Goal: Task Accomplishment & Management: Manage account settings

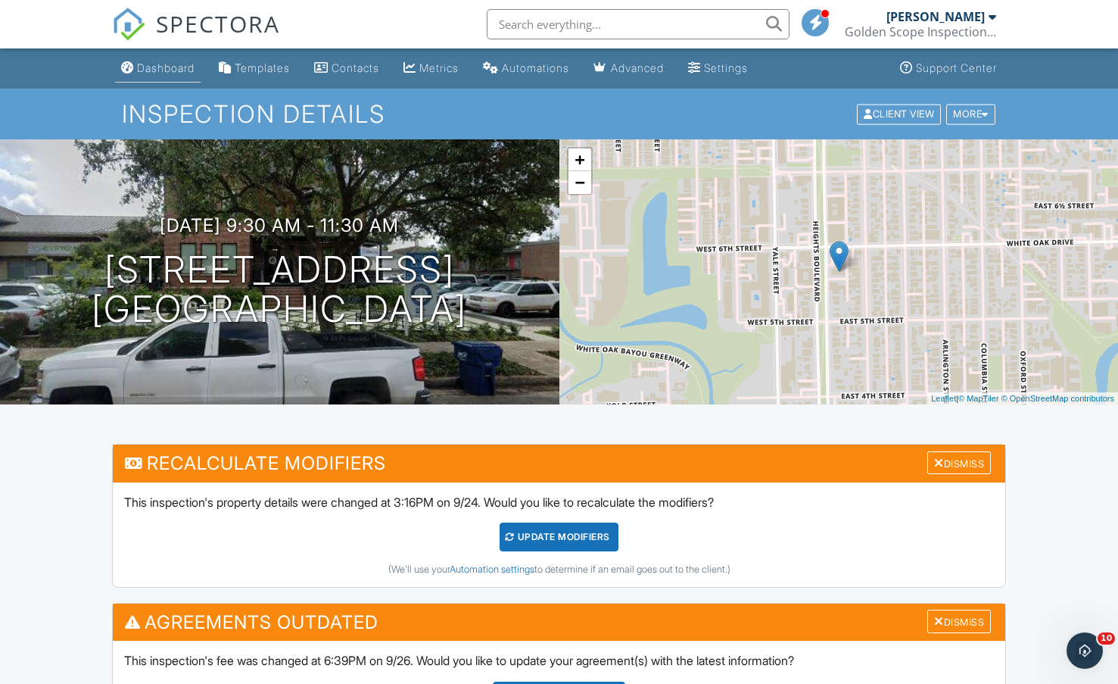
click at [159, 71] on div "Dashboard" at bounding box center [166, 67] width 58 height 13
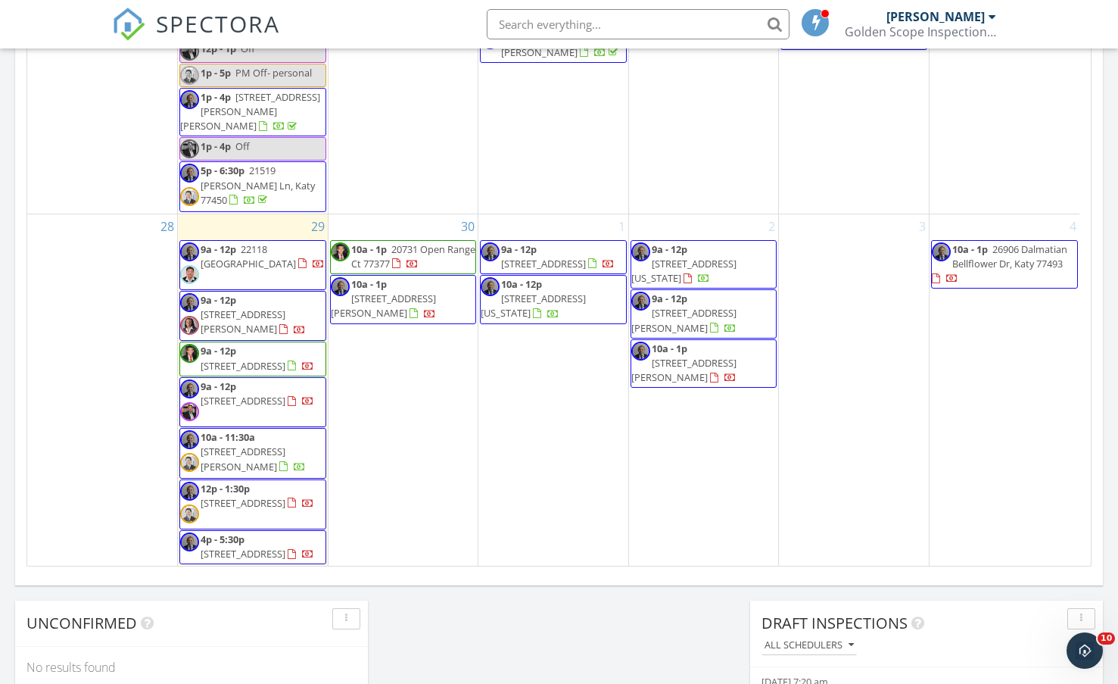
scroll to position [984, 0]
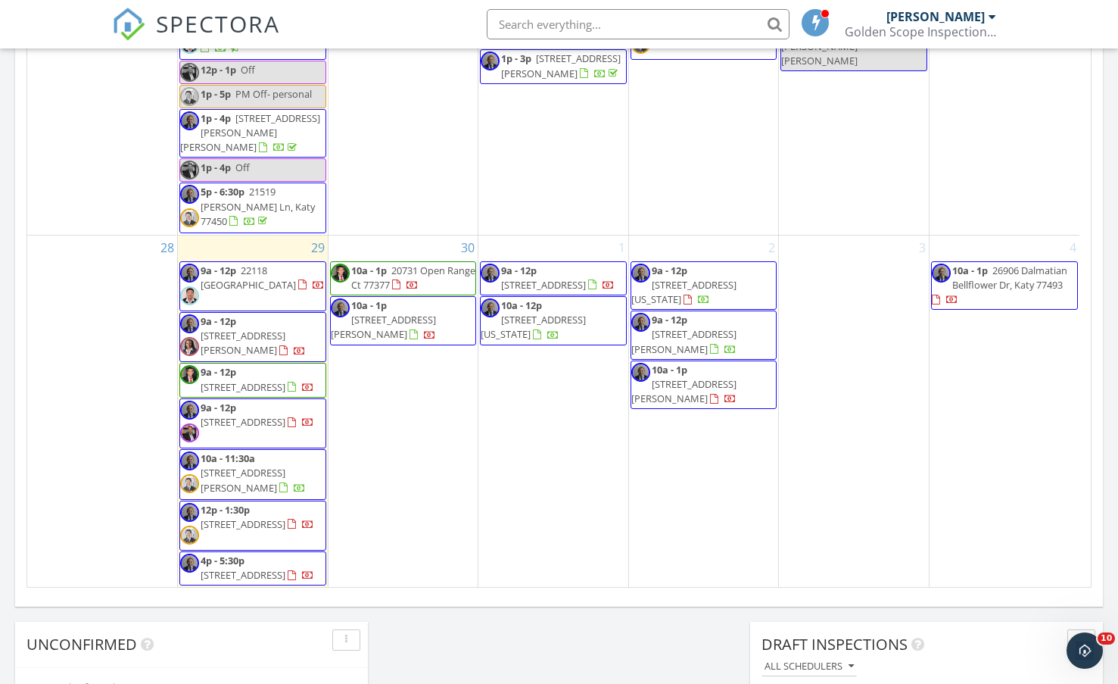
click at [229, 365] on span "9a - 12p 4915 Pecan Grove Dr, Pearland 77584" at bounding box center [252, 380] width 145 height 30
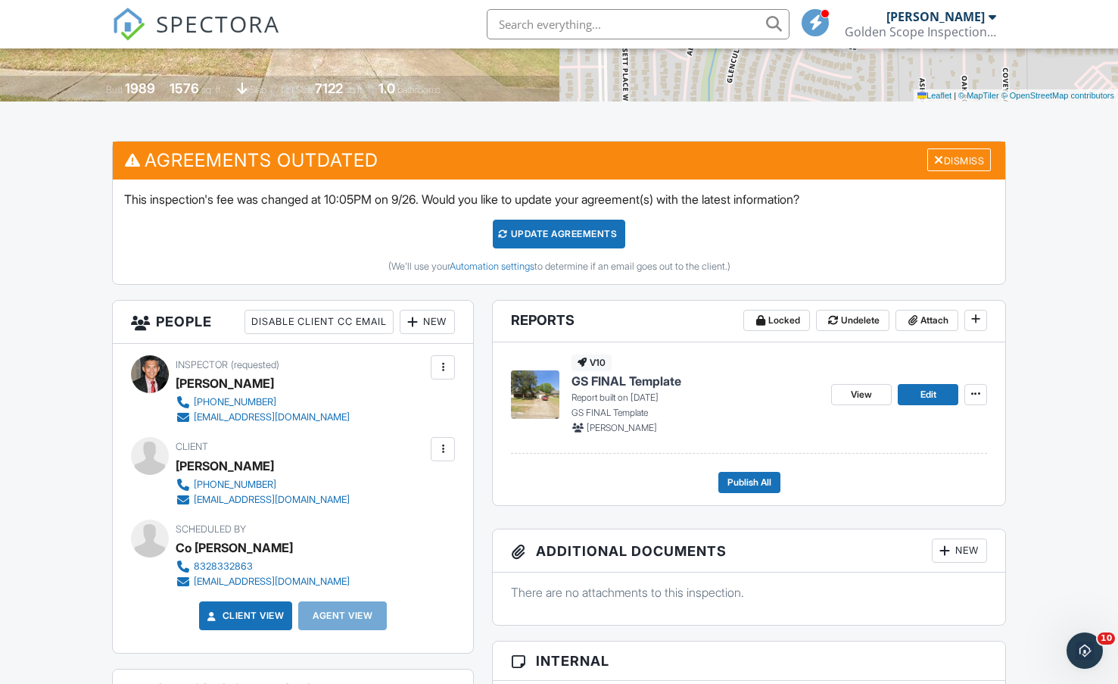
click at [650, 380] on span "GS FINAL Template" at bounding box center [627, 380] width 110 height 17
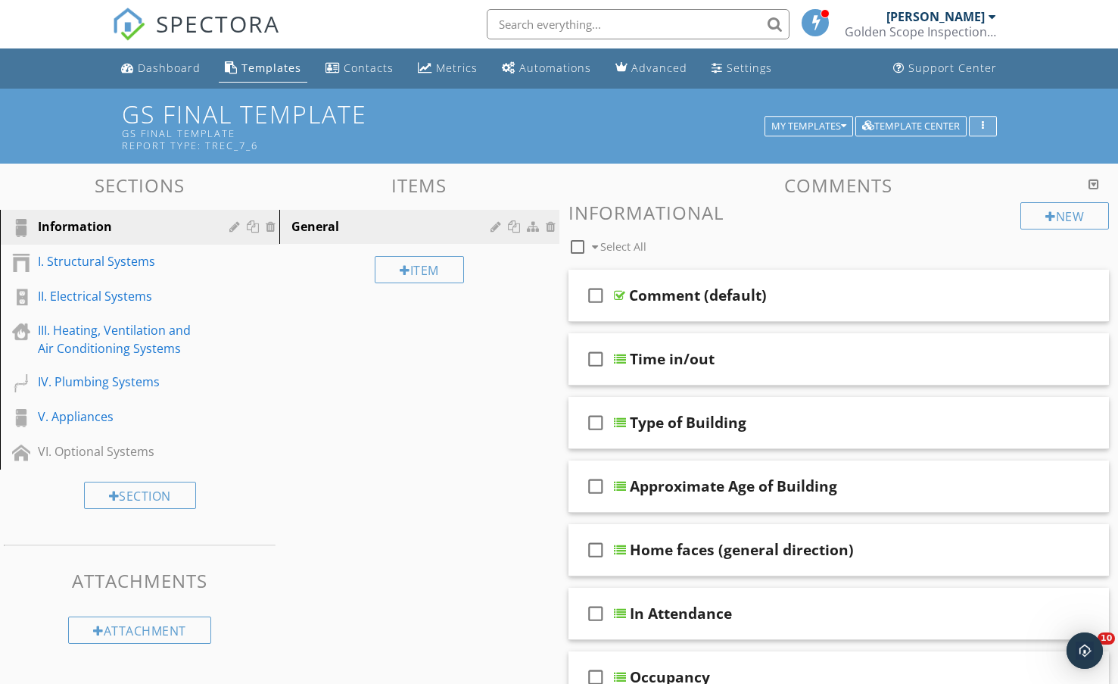
click at [982, 125] on icon "button" at bounding box center [983, 126] width 2 height 11
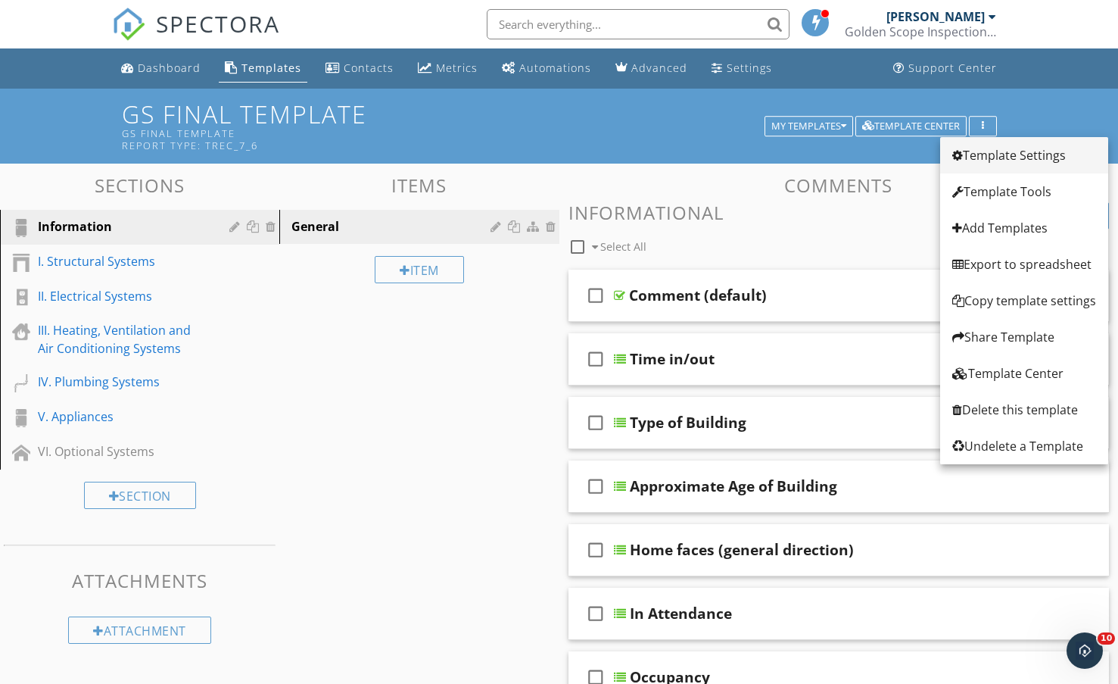
click at [983, 154] on div "Template Settings" at bounding box center [1024, 155] width 144 height 18
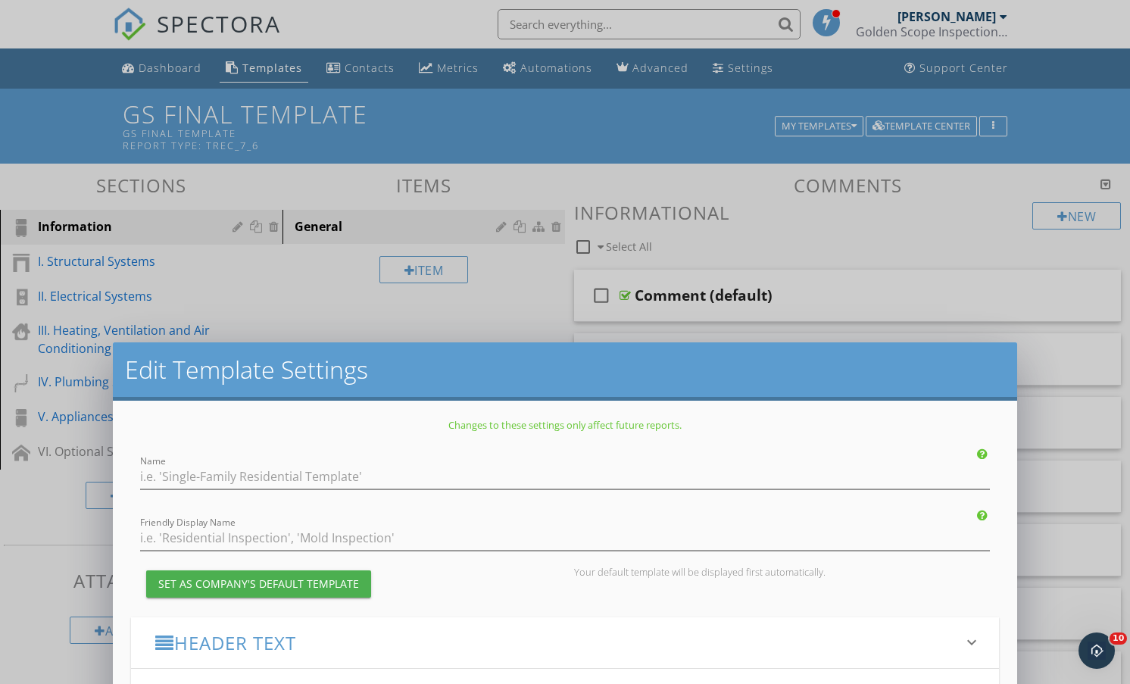
type input "GS FINAL Template"
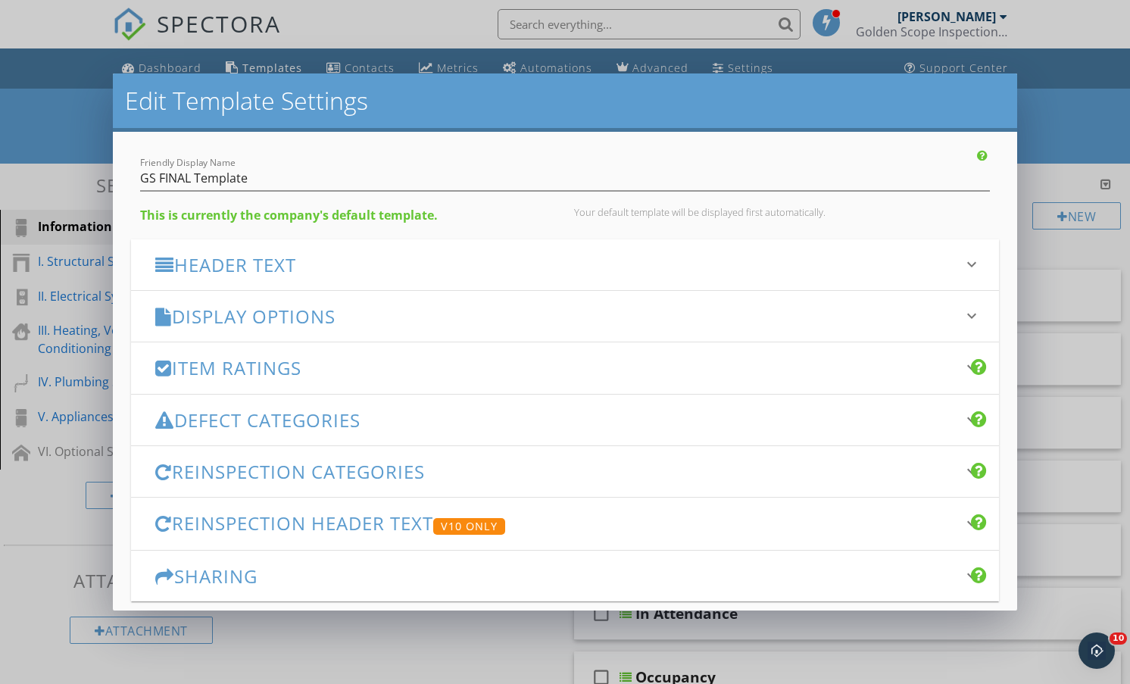
scroll to position [161, 0]
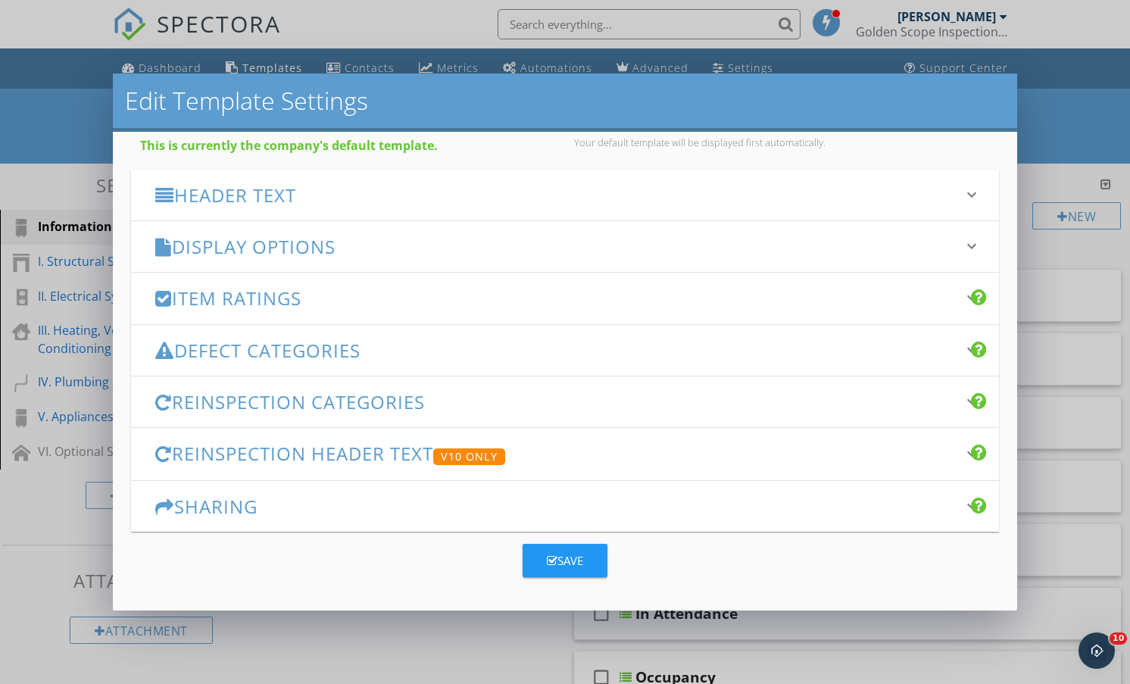
click at [269, 242] on h3 "Display Options" at bounding box center [555, 246] width 801 height 20
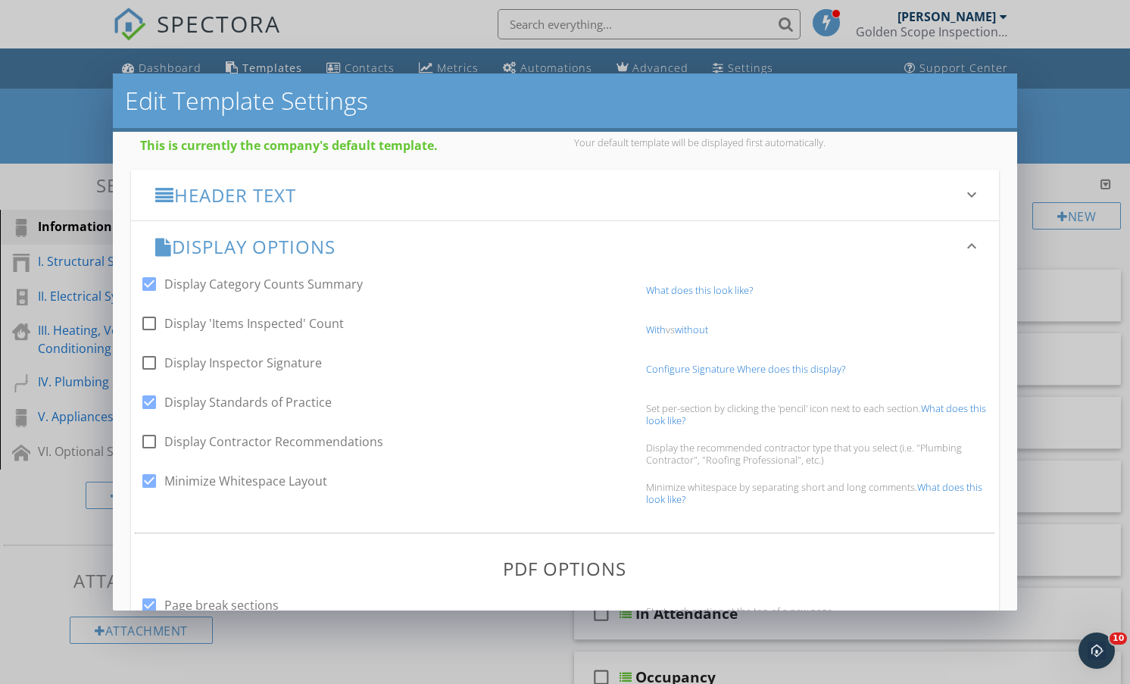
click at [143, 278] on div at bounding box center [149, 284] width 26 height 26
checkbox input "false"
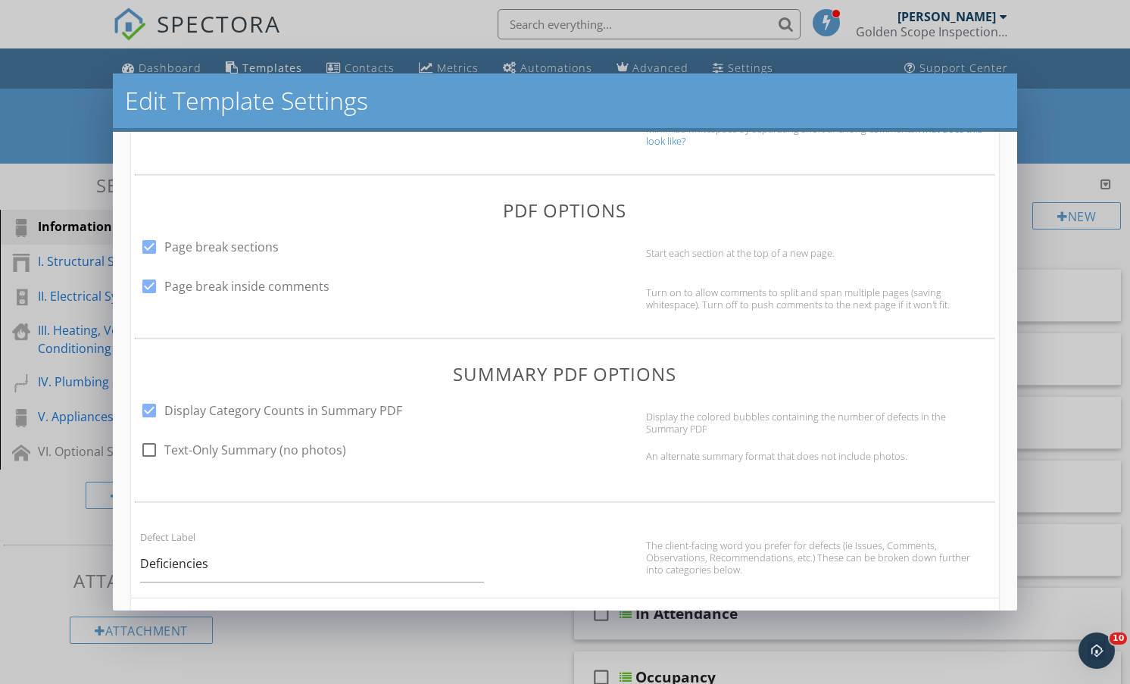
scroll to position [539, 0]
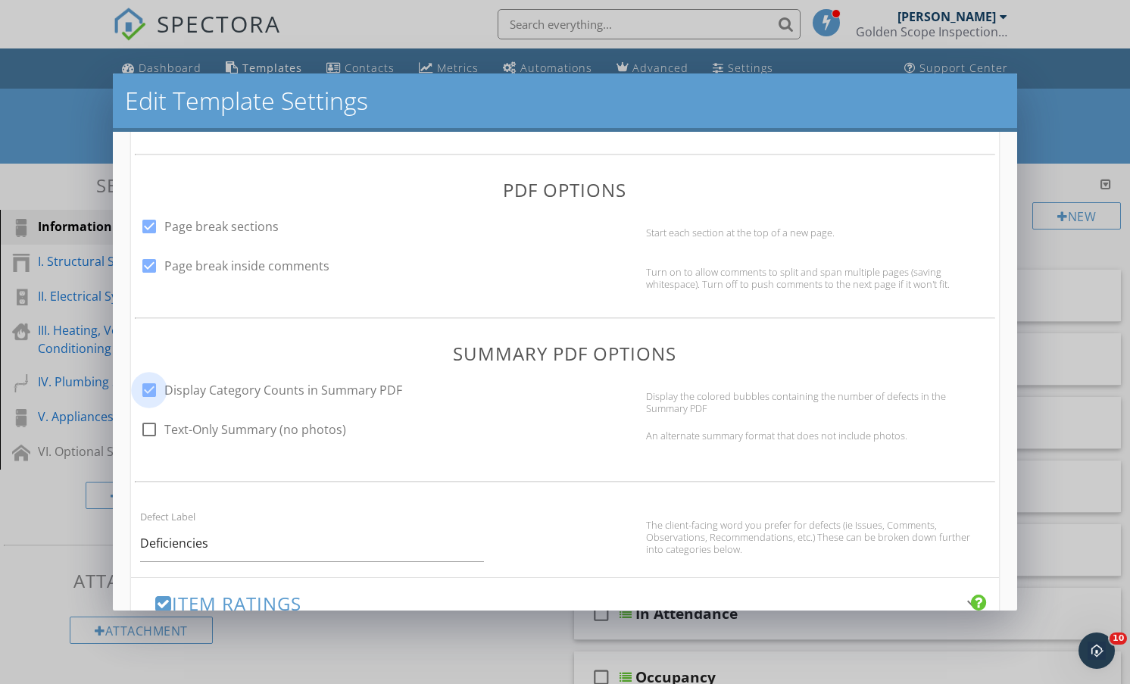
click at [149, 388] on div at bounding box center [149, 390] width 26 height 26
checkbox input "false"
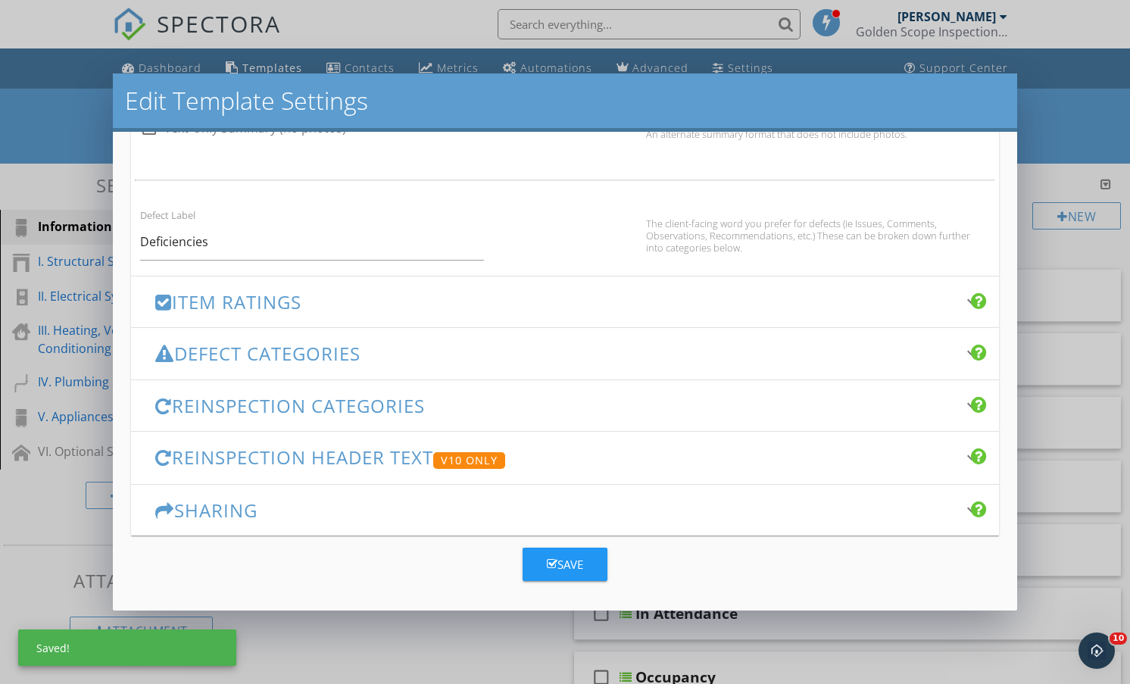
scroll to position [844, 0]
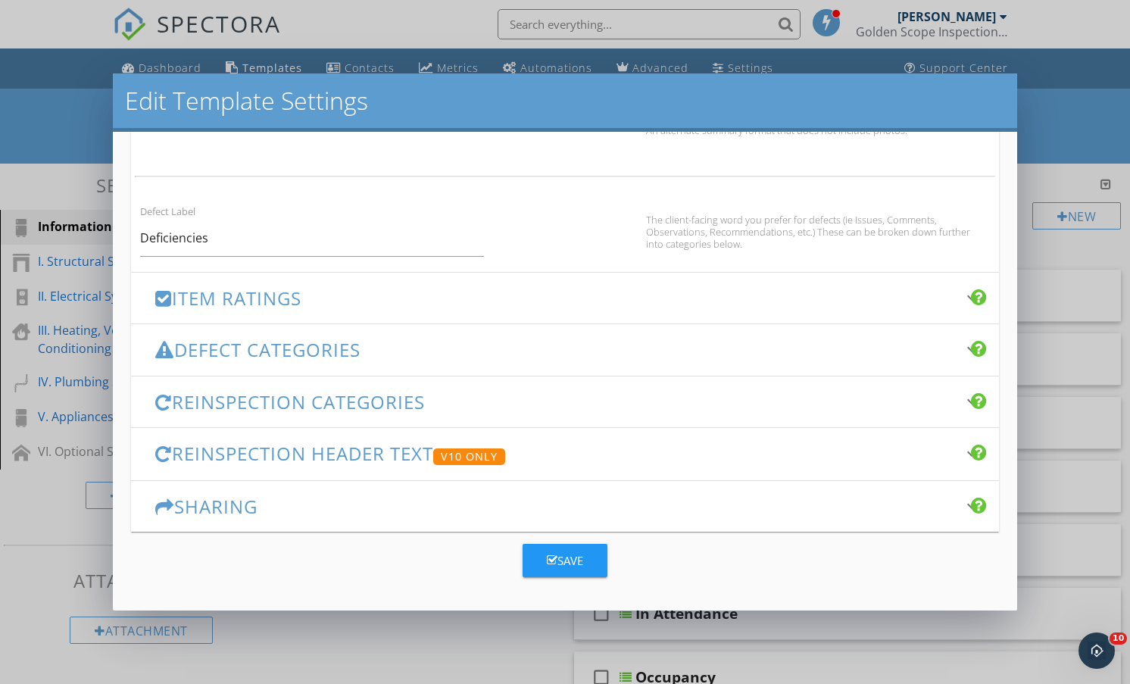
click at [306, 347] on h3 "Defect Categories" at bounding box center [555, 349] width 801 height 20
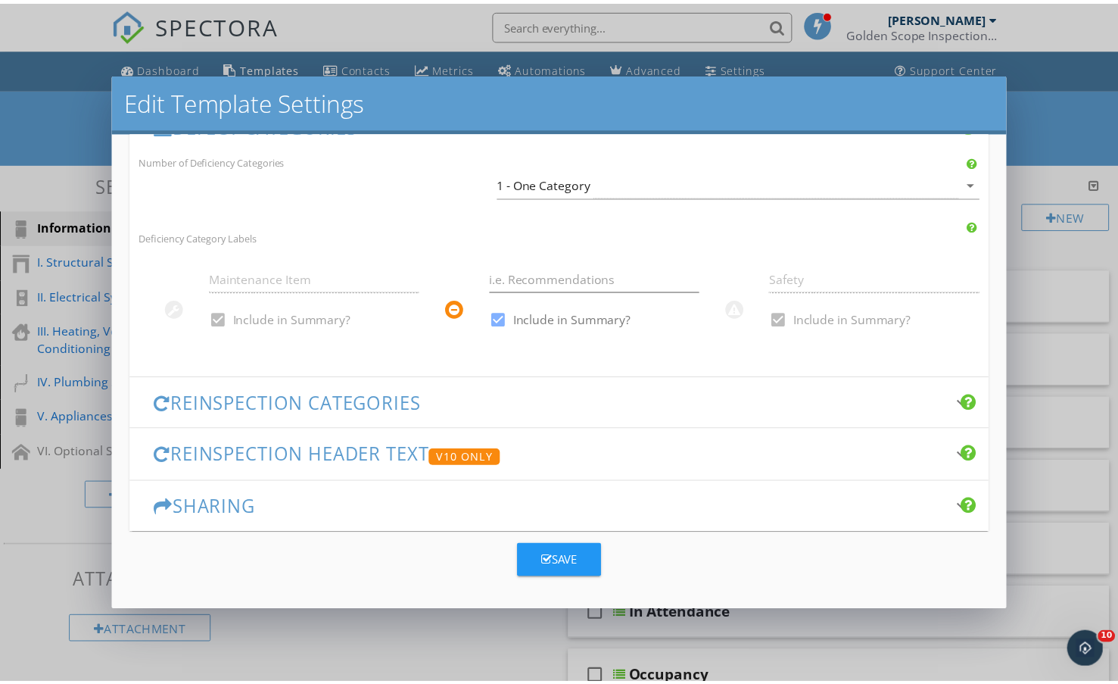
scroll to position [386, 0]
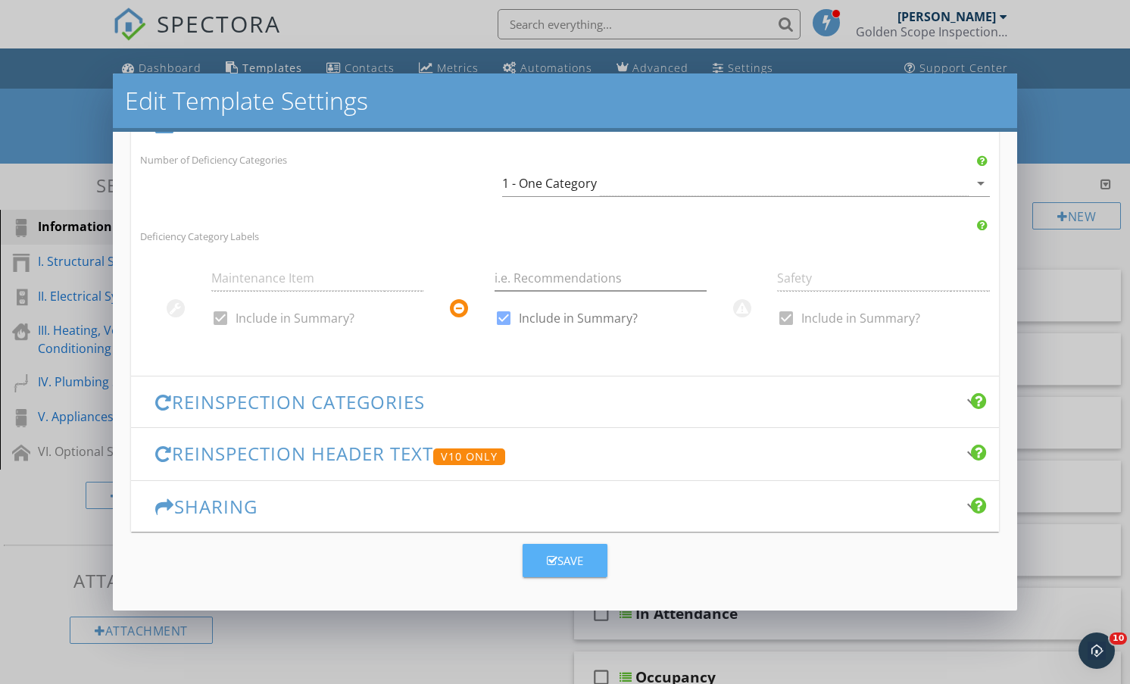
click at [564, 565] on div "Save" at bounding box center [565, 560] width 36 height 17
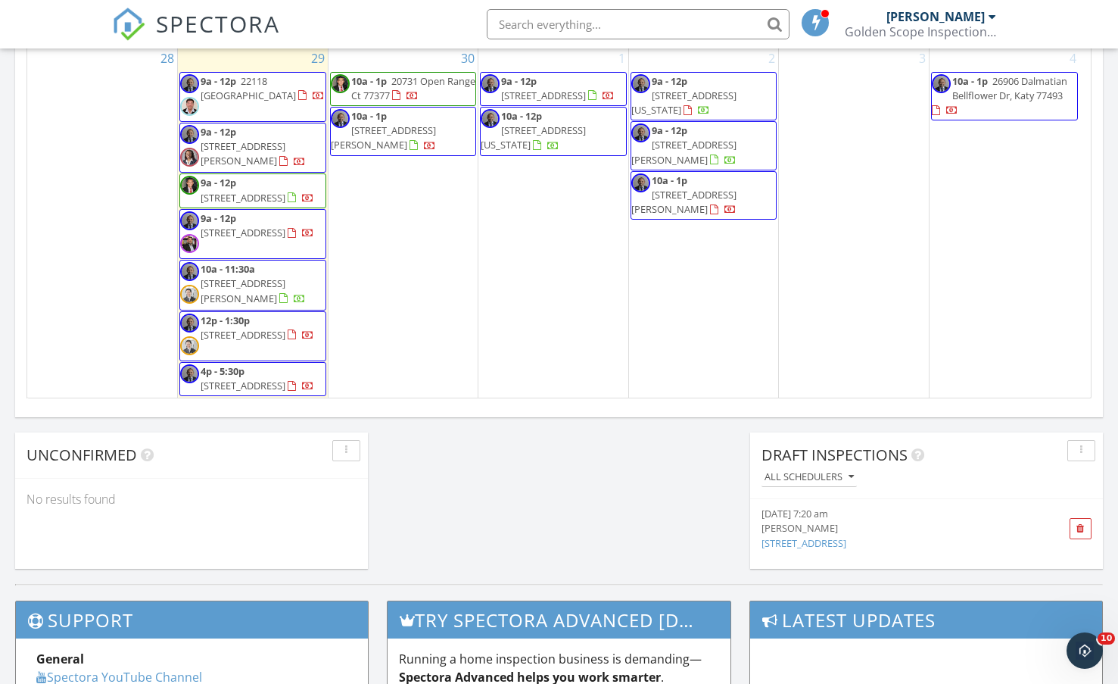
scroll to position [1206, 0]
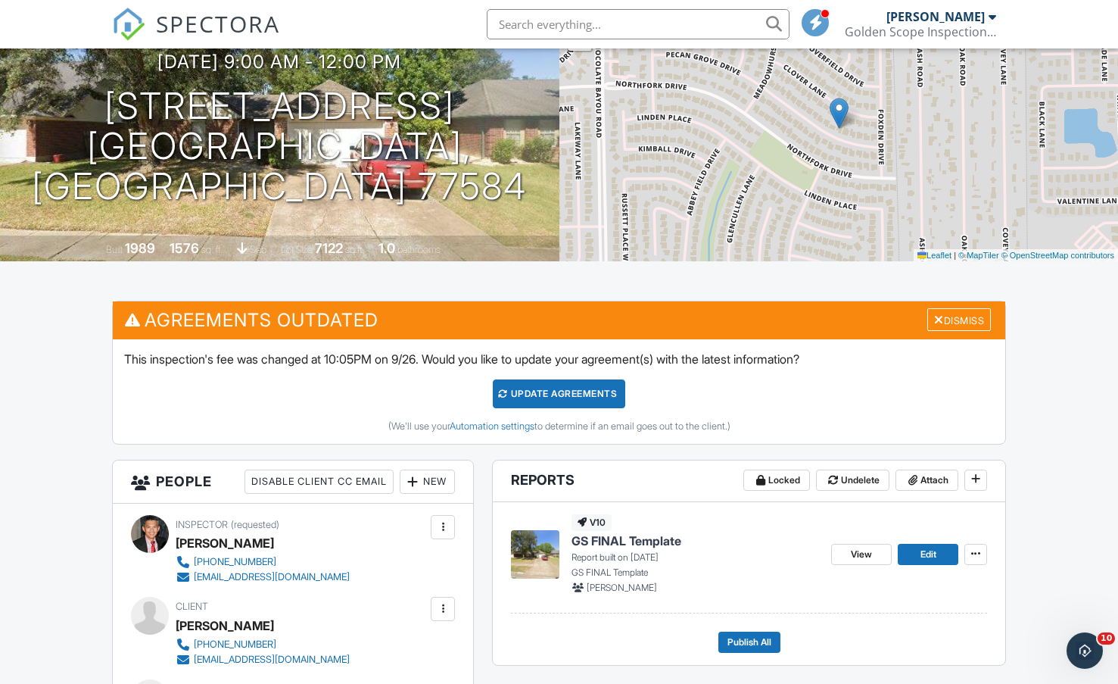
scroll to position [303, 0]
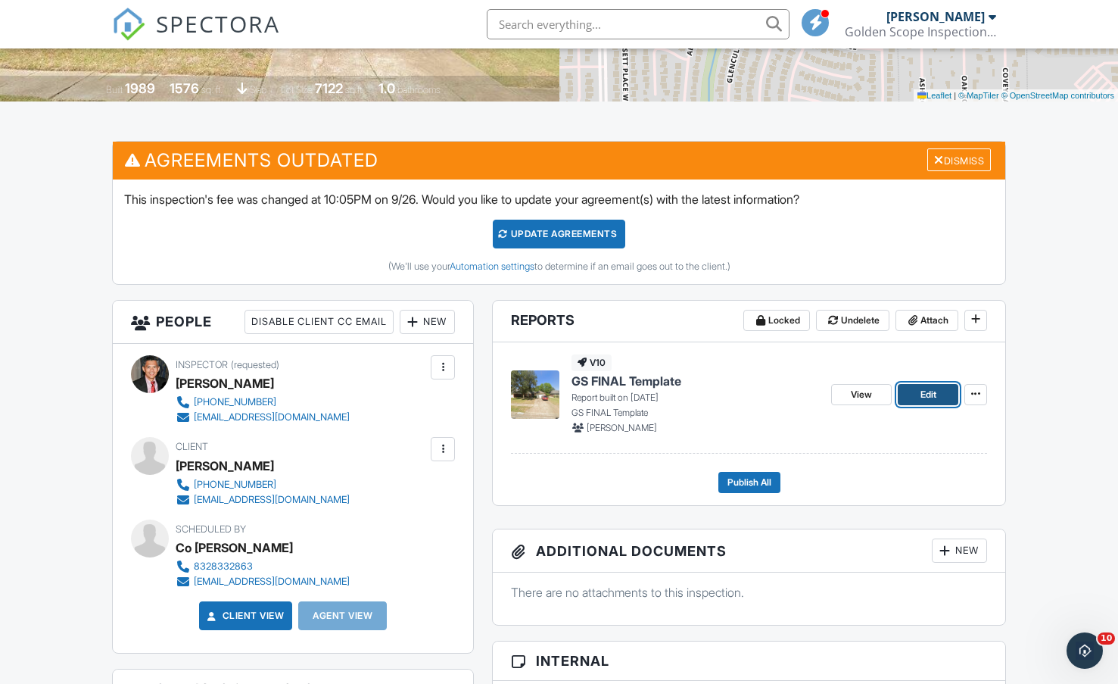
click at [919, 390] on link "Edit" at bounding box center [928, 394] width 61 height 21
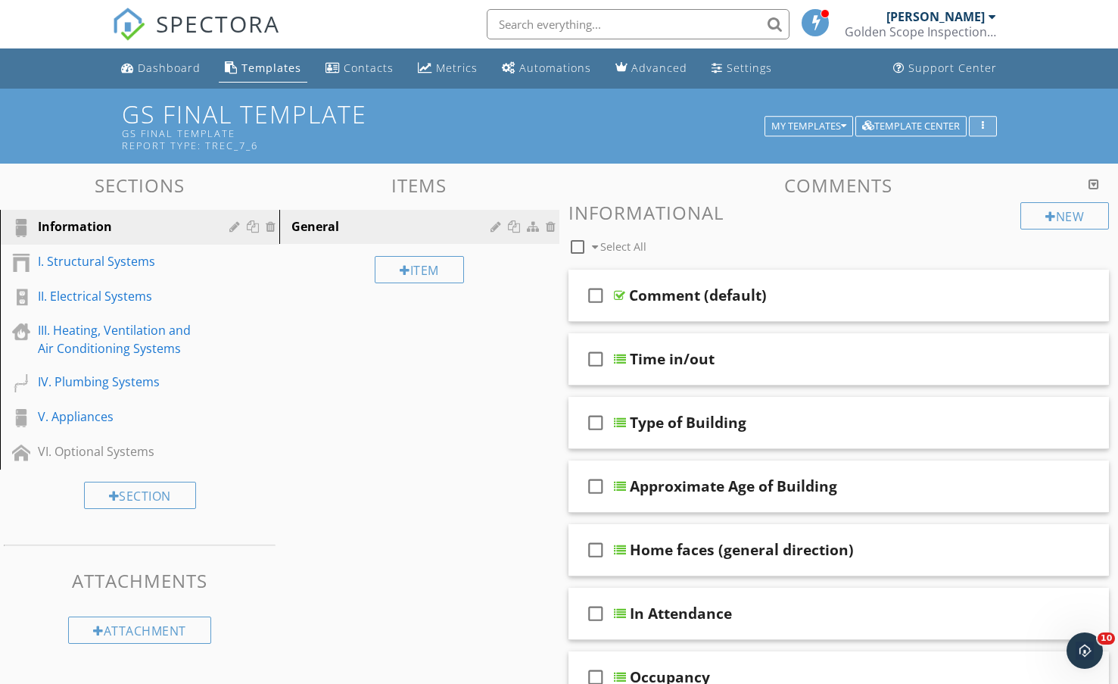
click at [986, 123] on div "button" at bounding box center [983, 126] width 14 height 11
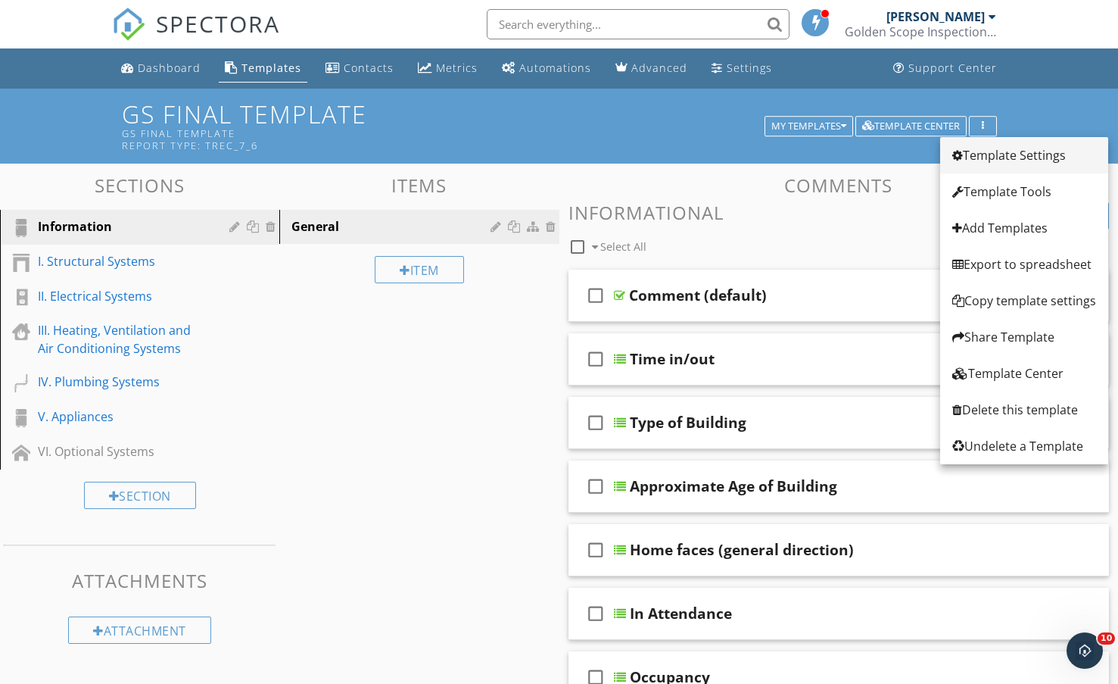
click at [989, 151] on div "Template Settings" at bounding box center [1024, 155] width 144 height 18
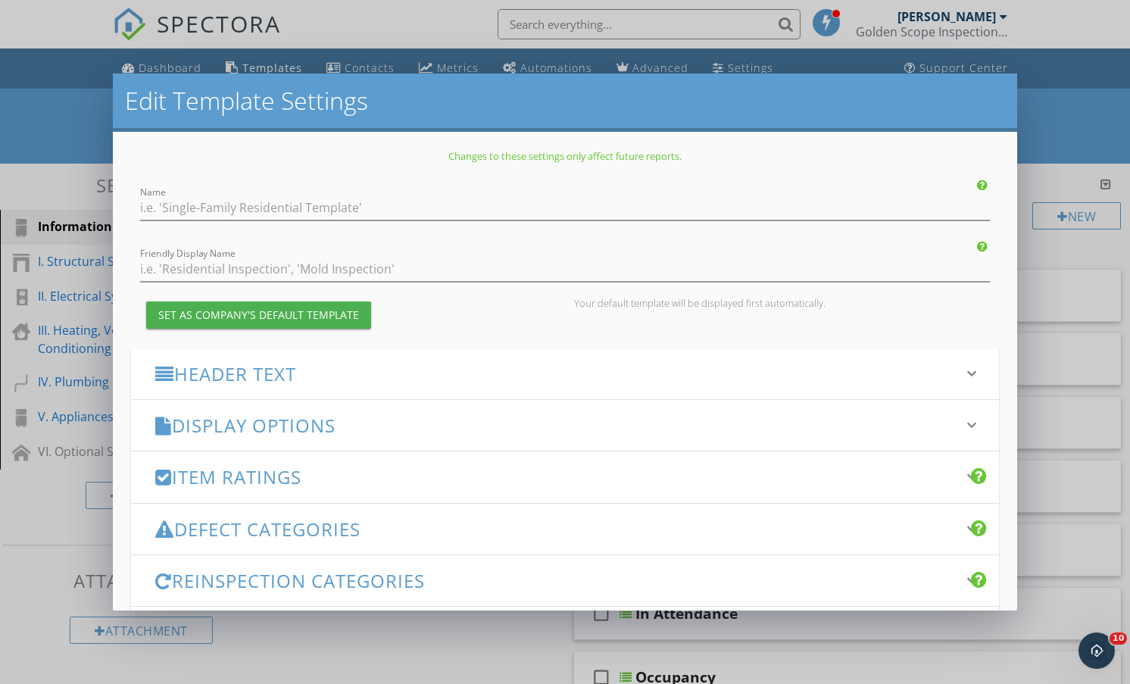
type input "GS FINAL Template"
checkbox input "true"
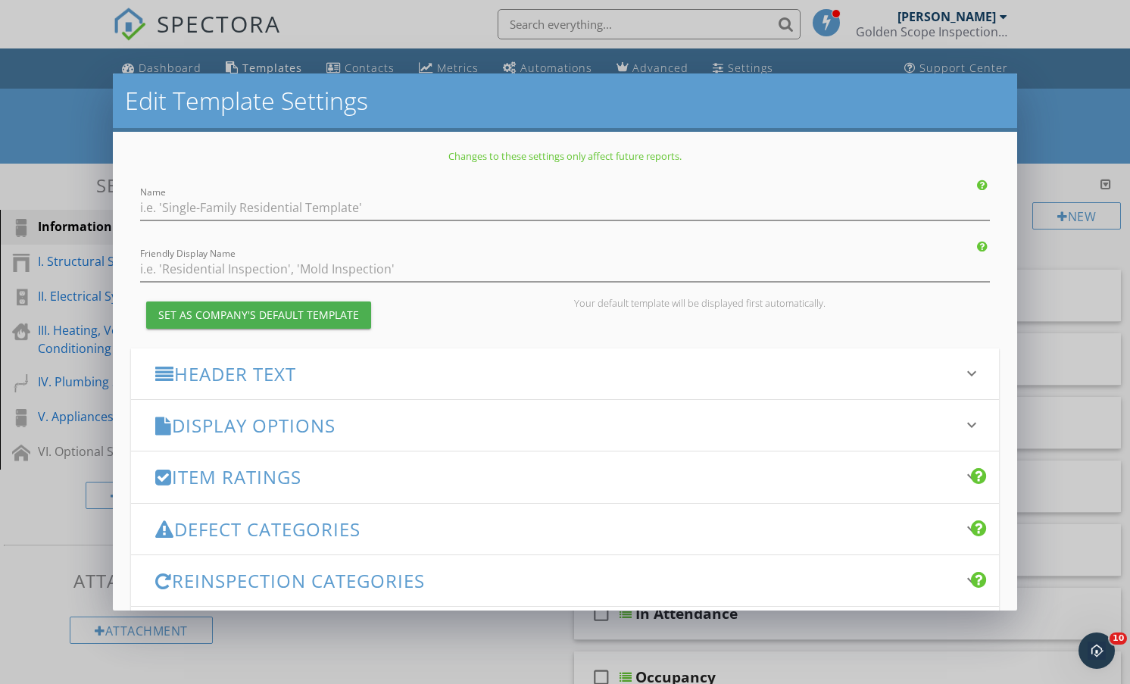
checkbox input "true"
type input "Deficiencies"
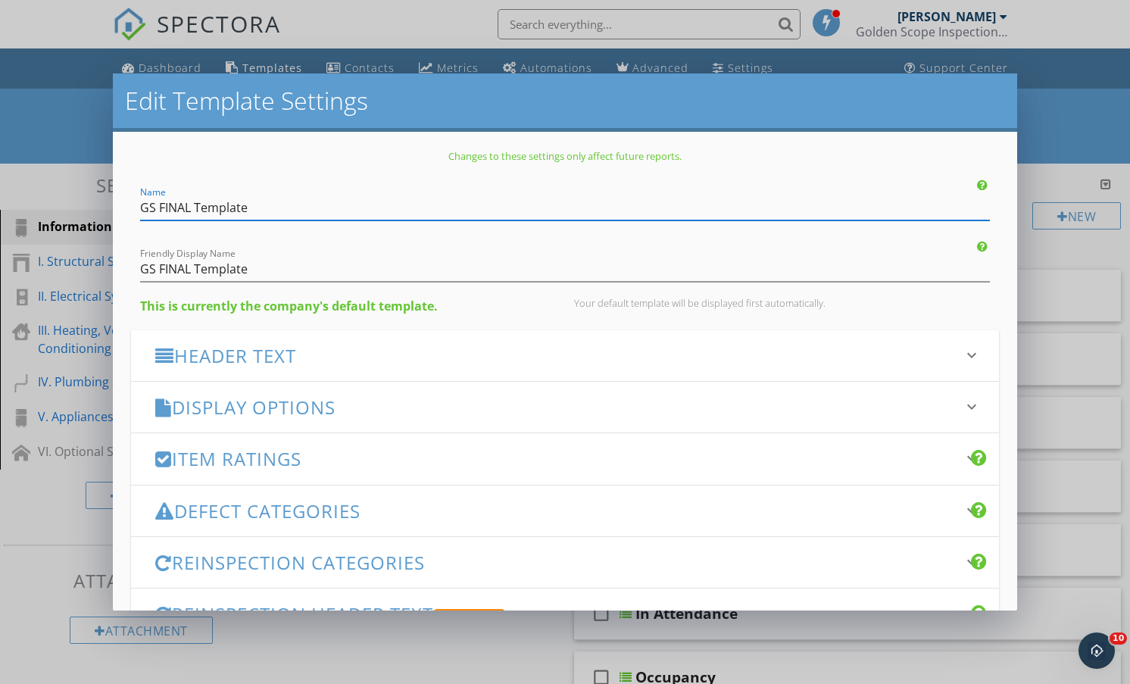
click at [503, 394] on div "Display Options keyboard_arrow_down" at bounding box center [565, 407] width 868 height 51
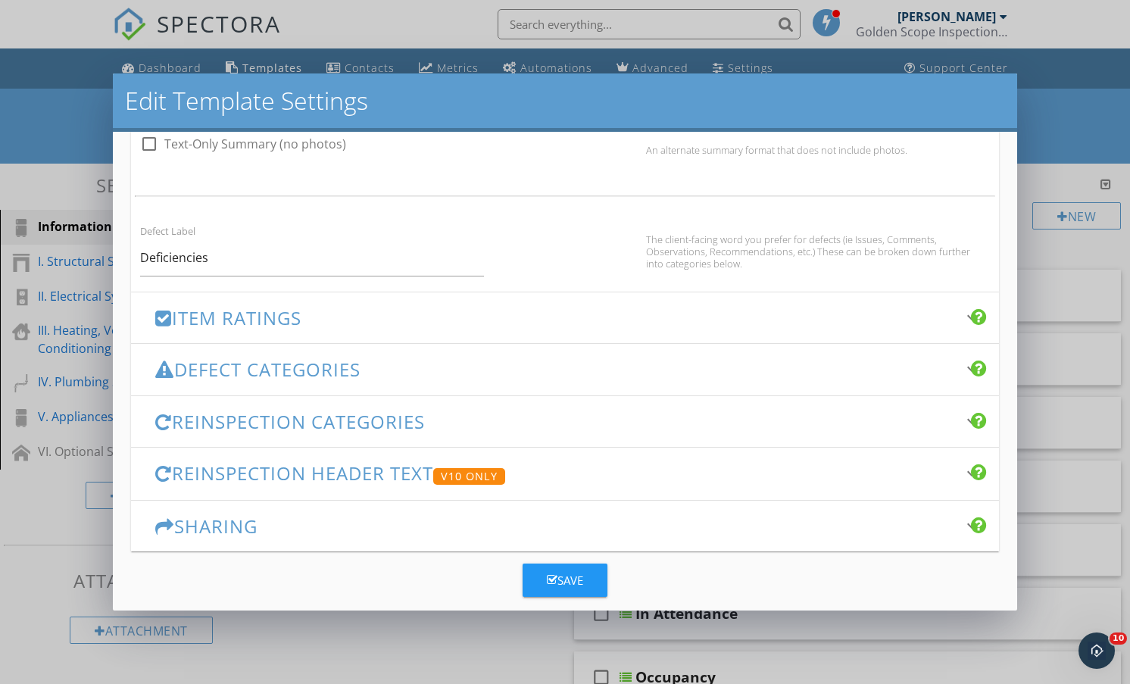
scroll to position [833, 0]
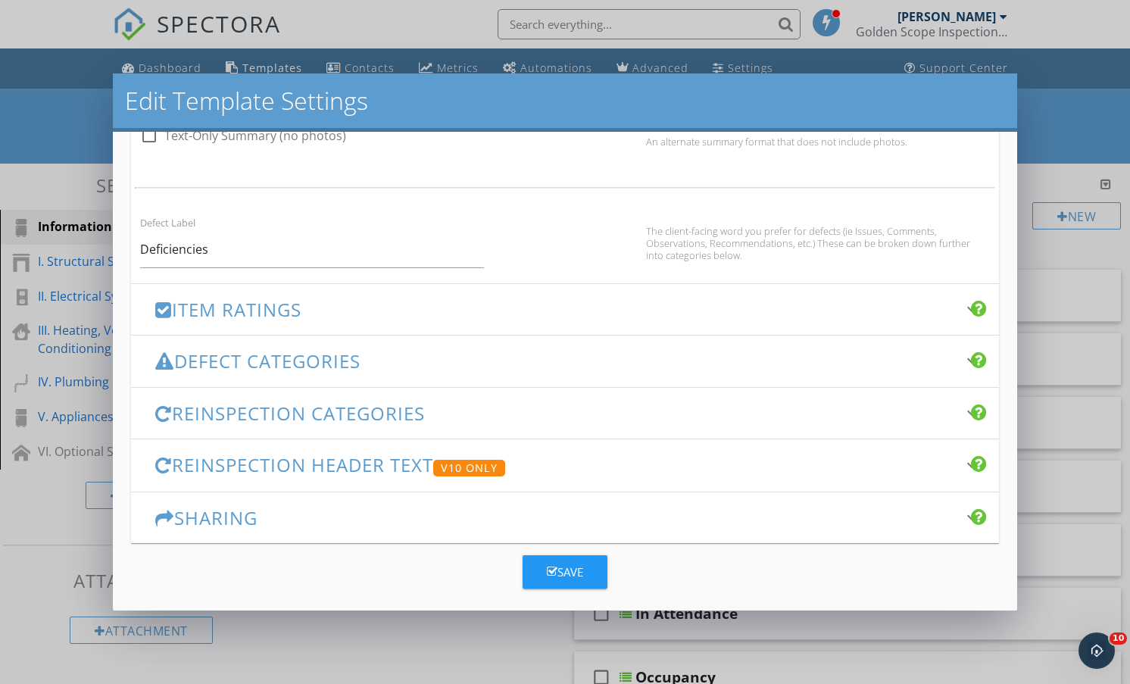
click at [688, 306] on h3 "Item Ratings" at bounding box center [555, 309] width 801 height 20
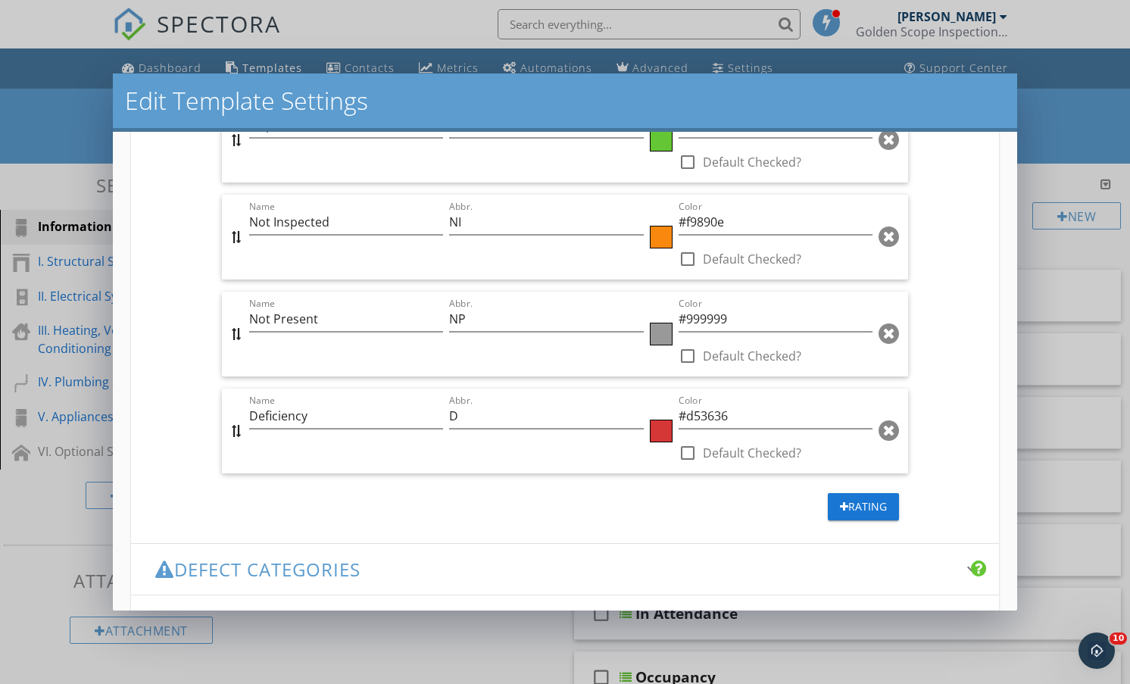
scroll to position [976, 0]
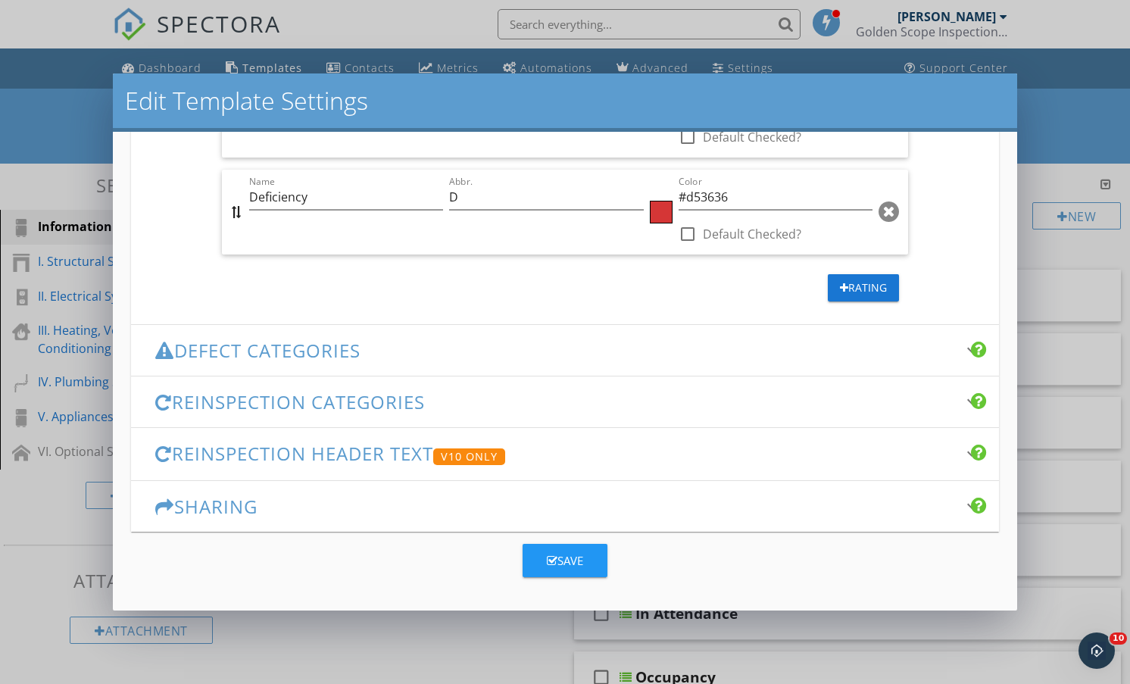
click at [435, 360] on div "Defect Categories keyboard_arrow_down" at bounding box center [565, 350] width 868 height 51
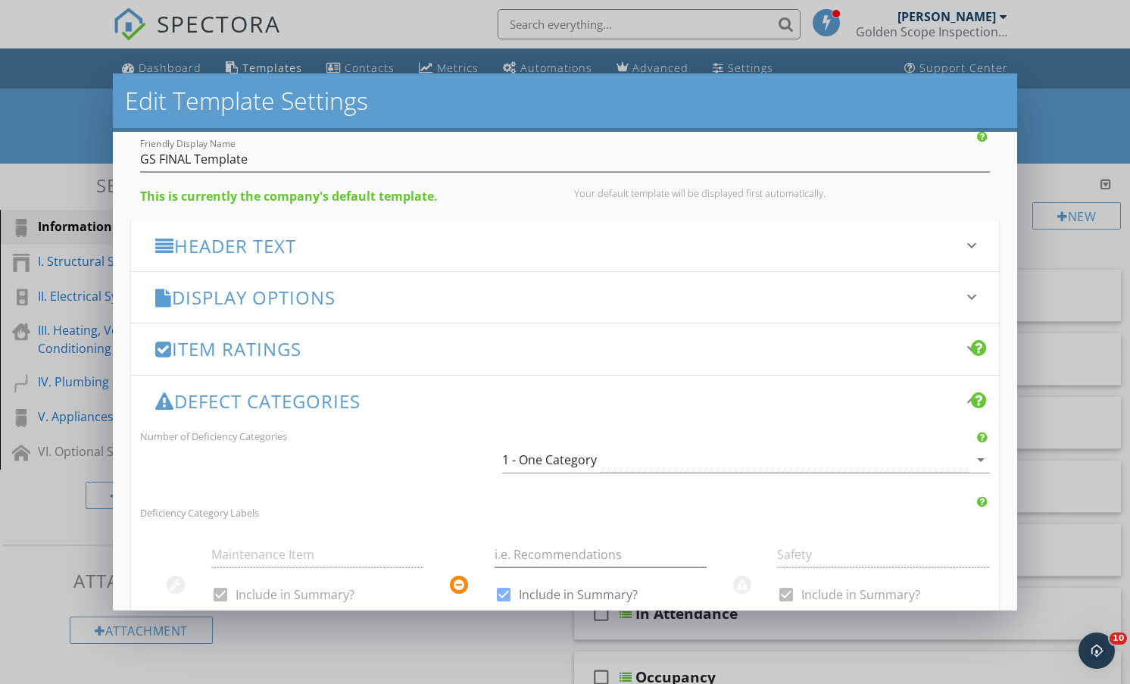
scroll to position [83, 0]
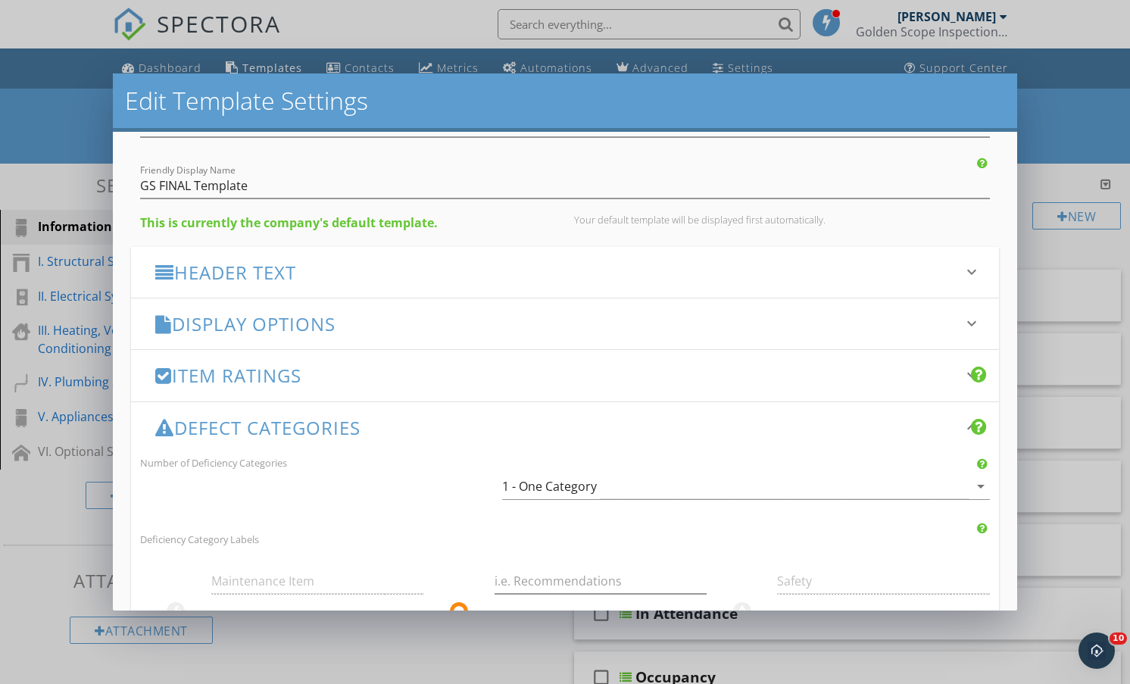
click at [404, 325] on h3 "Display Options" at bounding box center [555, 323] width 801 height 20
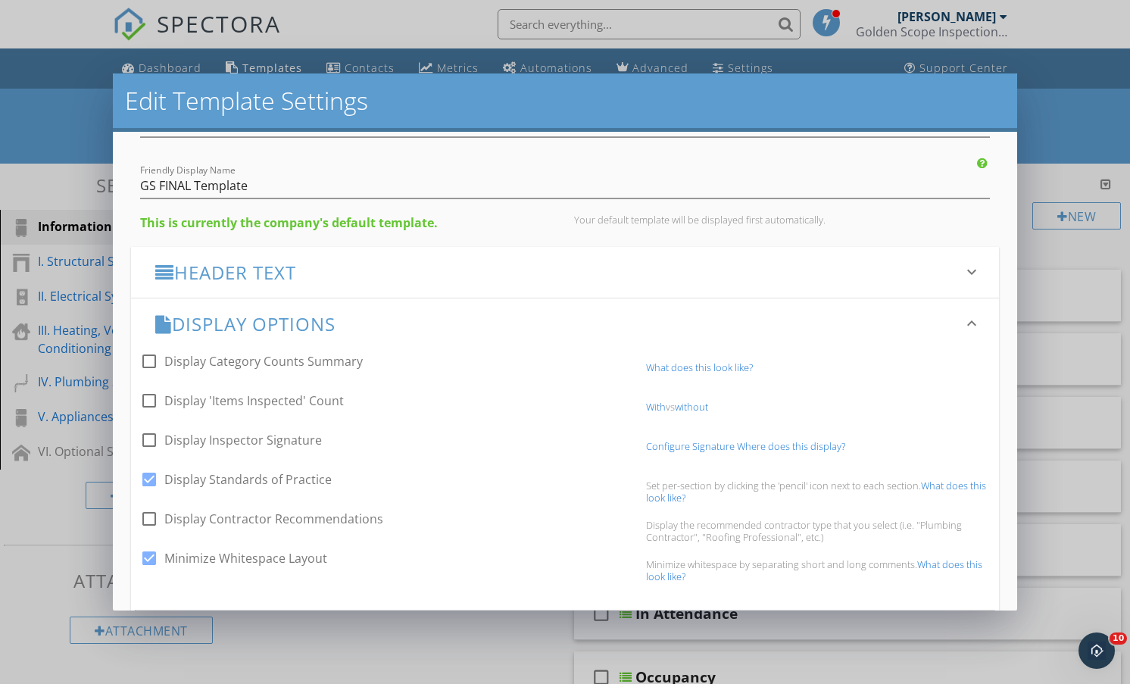
click at [404, 325] on h3 "Display Options" at bounding box center [555, 323] width 801 height 20
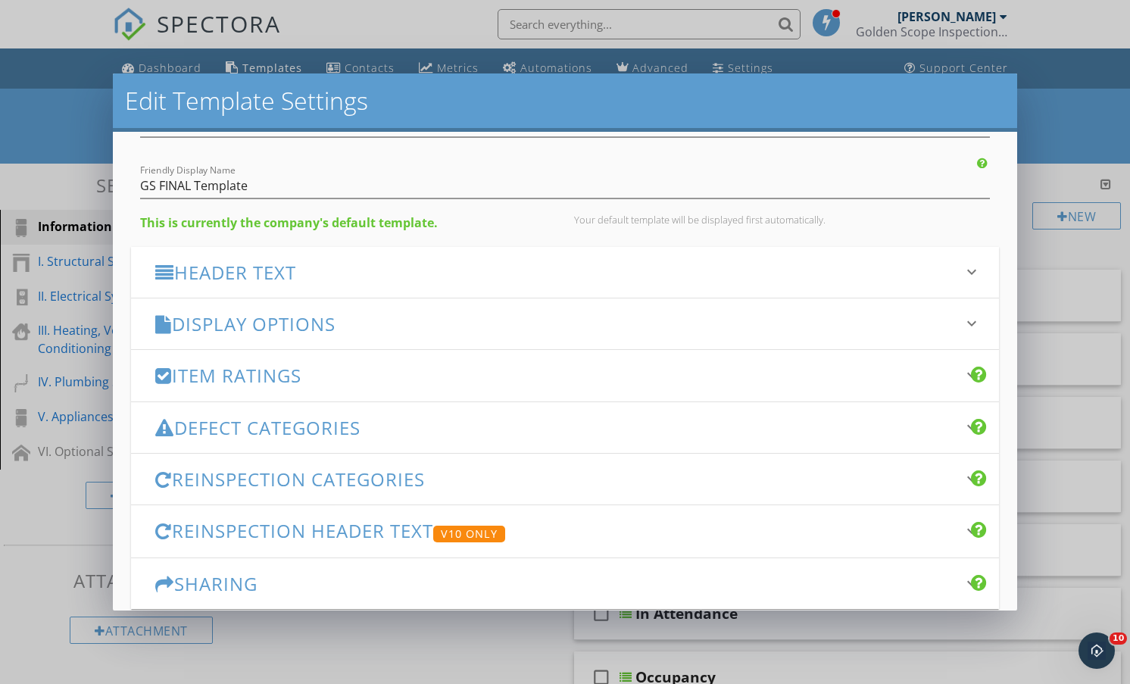
click at [380, 372] on h3 "Item Ratings" at bounding box center [555, 375] width 801 height 20
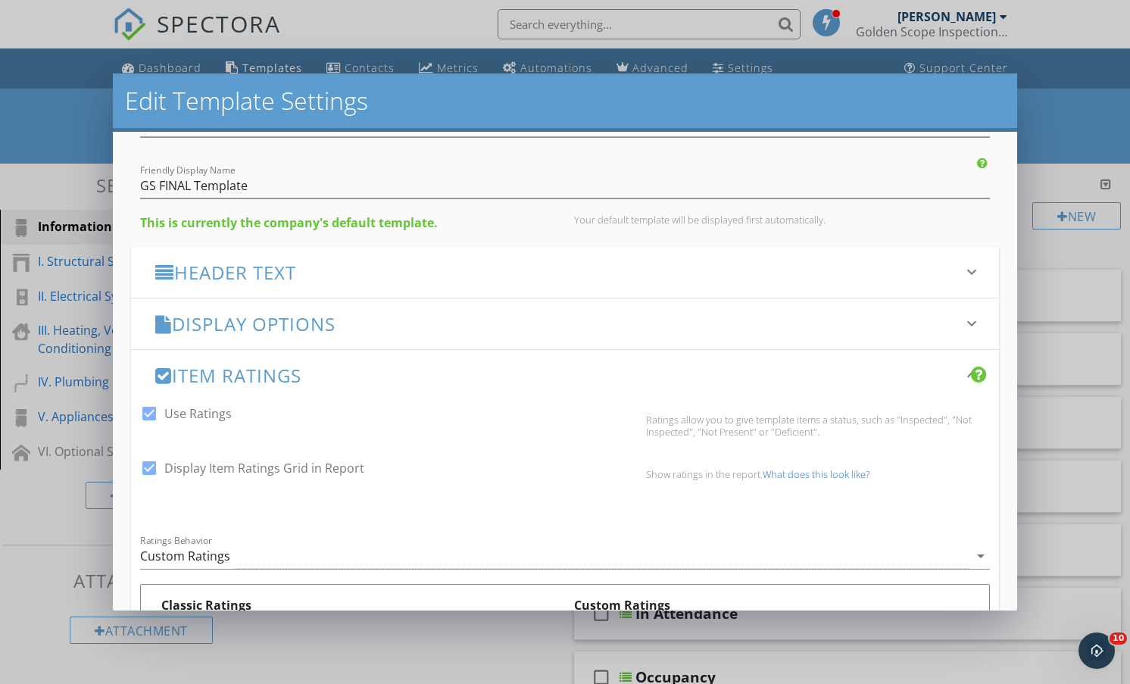
click at [380, 372] on h3 "Item Ratings" at bounding box center [555, 375] width 801 height 20
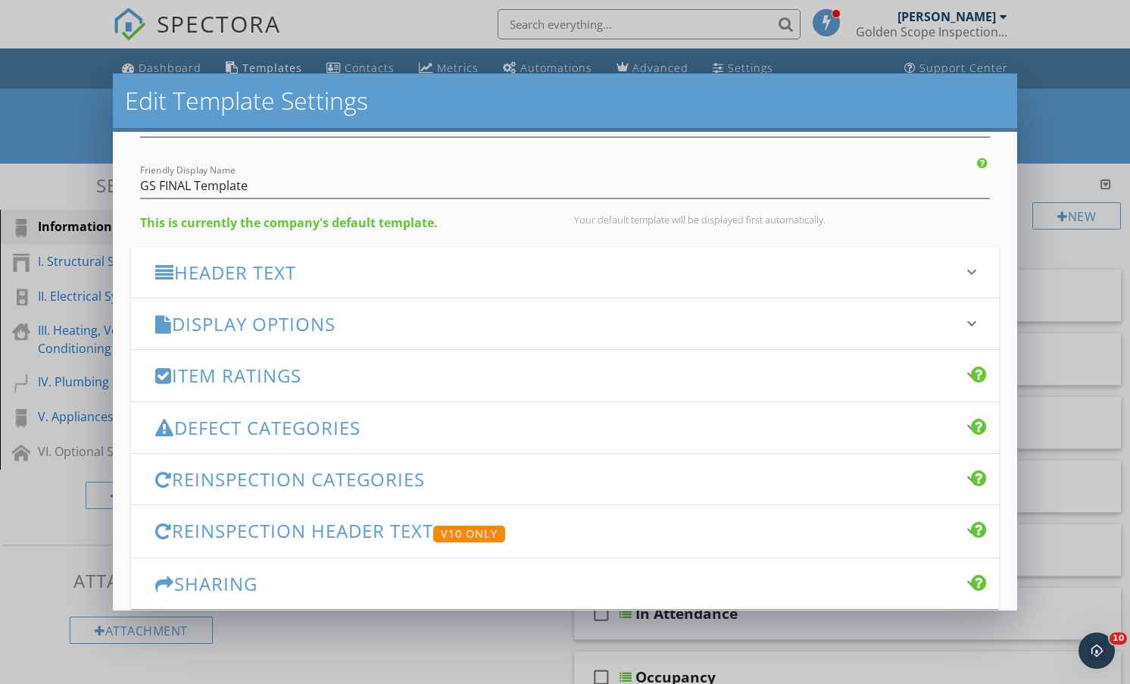
click at [380, 372] on h3 "Item Ratings" at bounding box center [555, 375] width 801 height 20
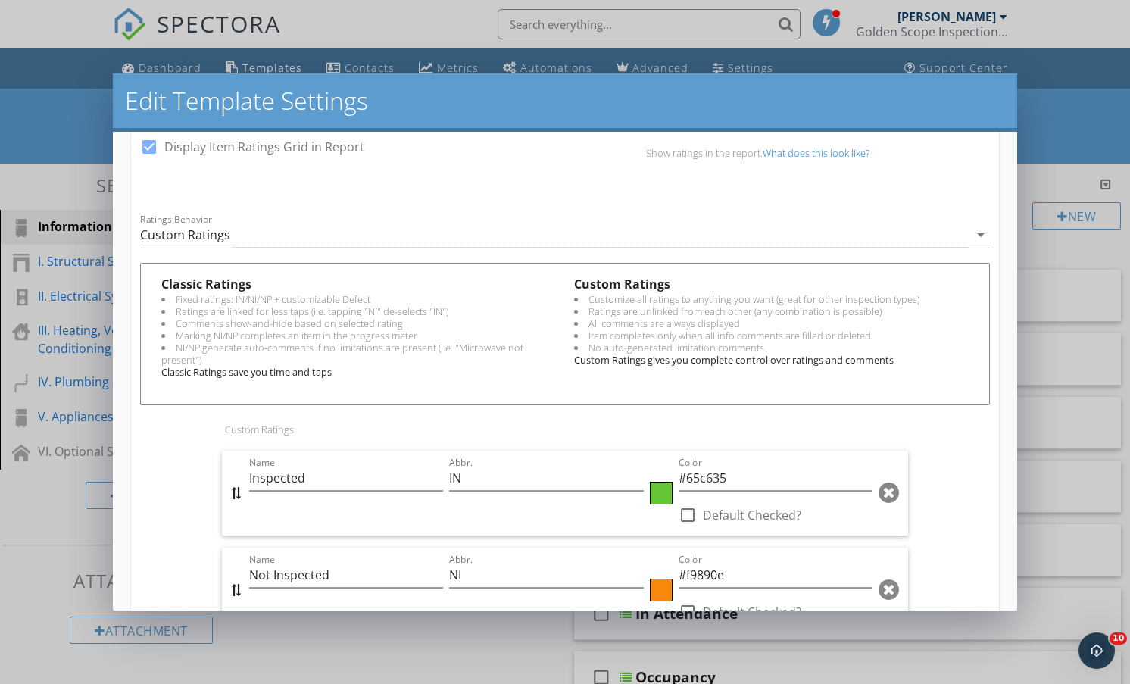
scroll to position [235, 0]
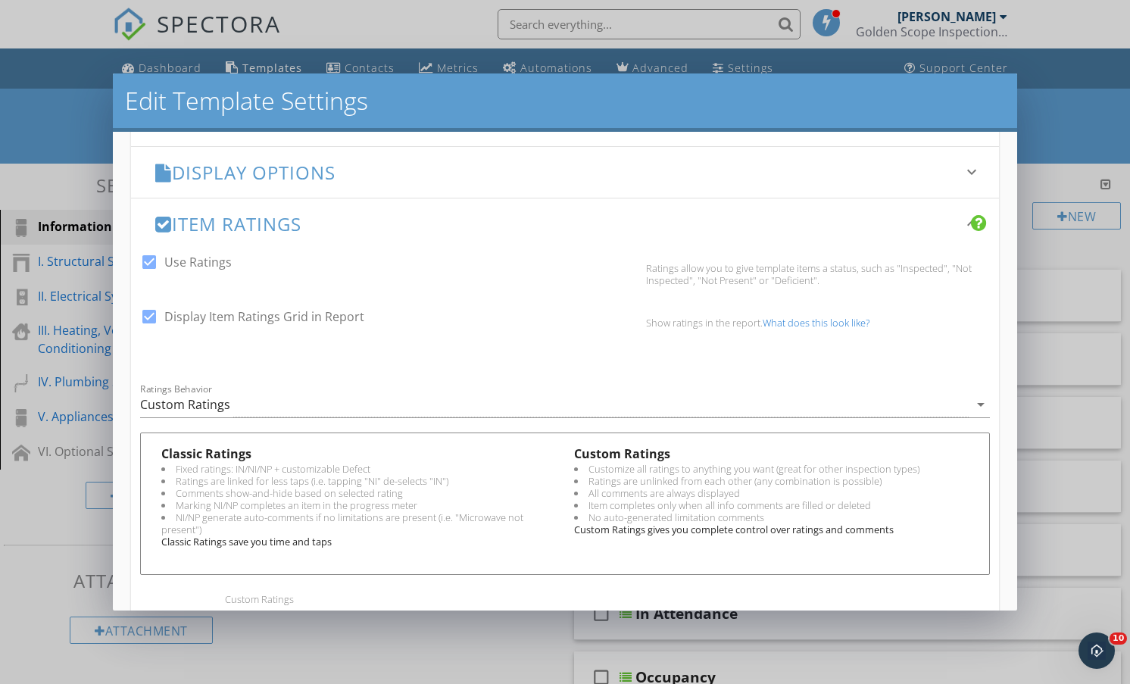
click at [472, 220] on h3 "Item Ratings" at bounding box center [555, 224] width 801 height 20
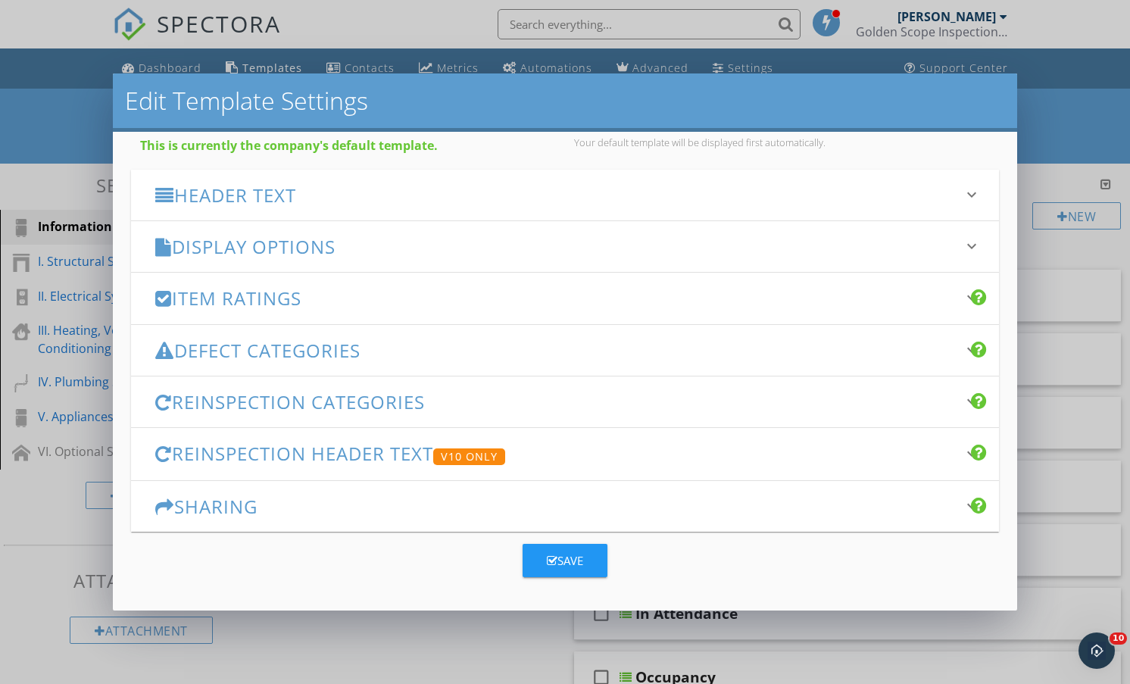
scroll to position [161, 0]
click at [549, 357] on h3 "Defect Categories" at bounding box center [555, 350] width 801 height 20
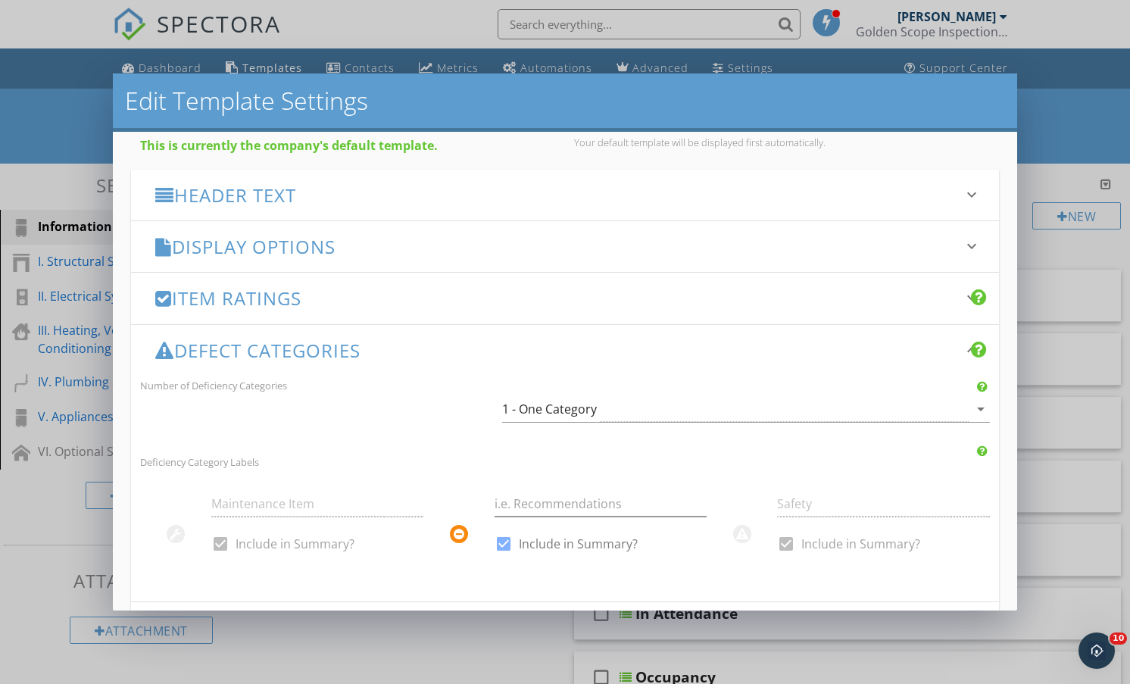
click at [549, 357] on h3 "Defect Categories" at bounding box center [555, 350] width 801 height 20
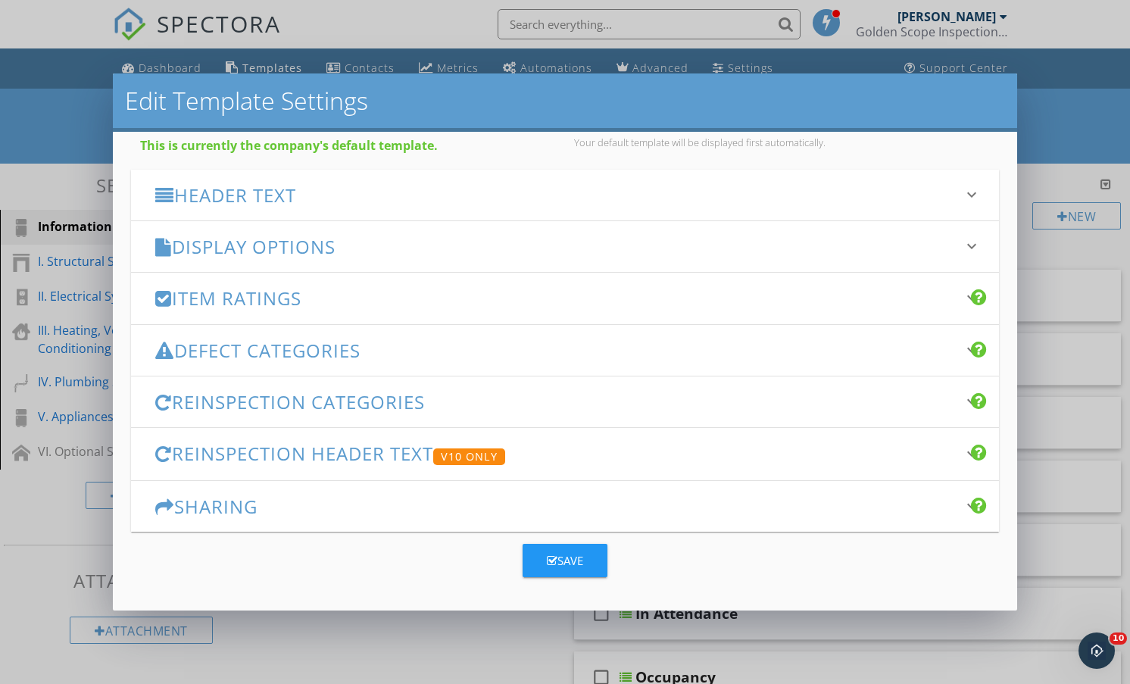
click at [413, 210] on div "Header Text keyboard_arrow_down" at bounding box center [565, 195] width 868 height 51
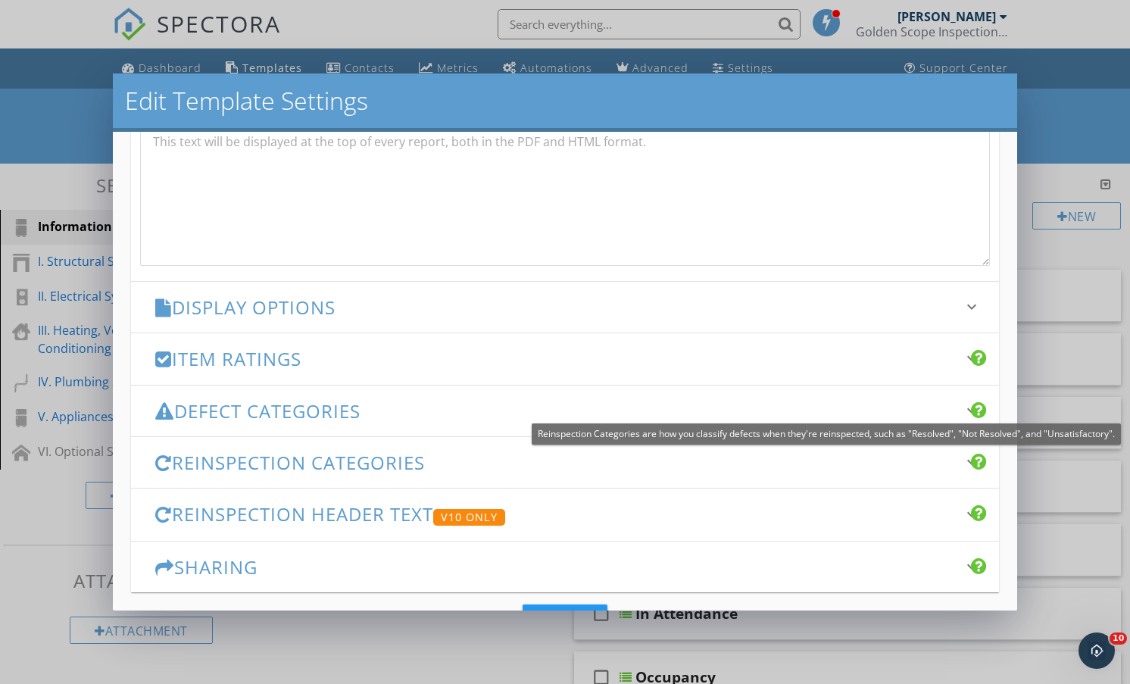
scroll to position [600, 0]
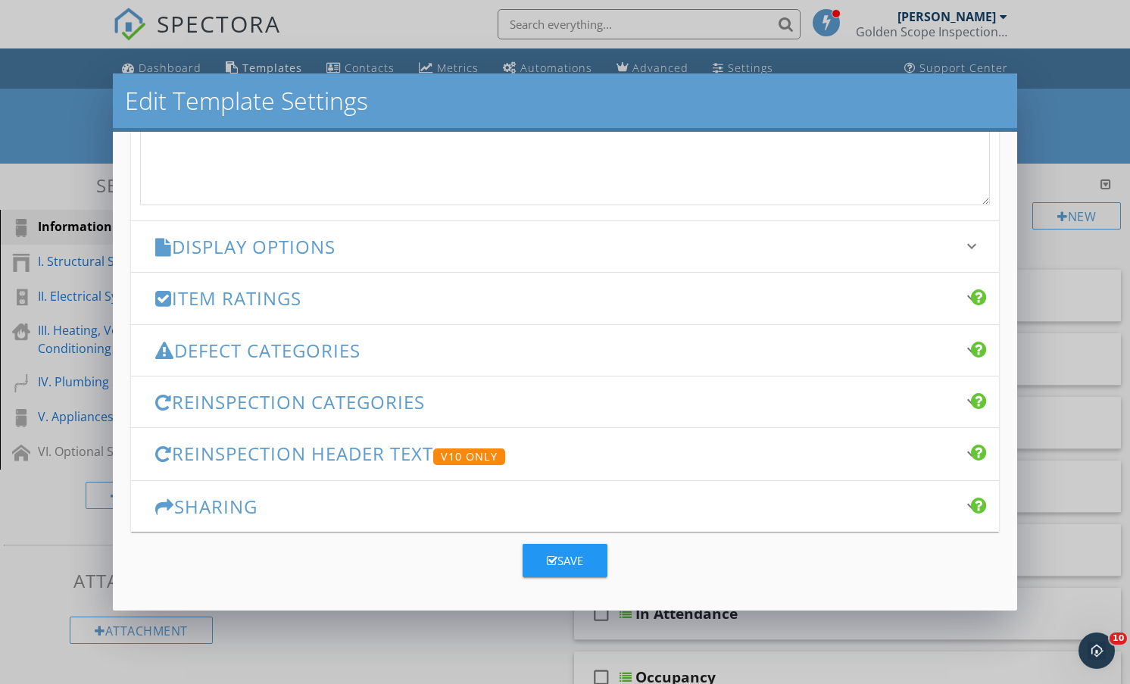
click at [360, 249] on h3 "Display Options" at bounding box center [555, 246] width 801 height 20
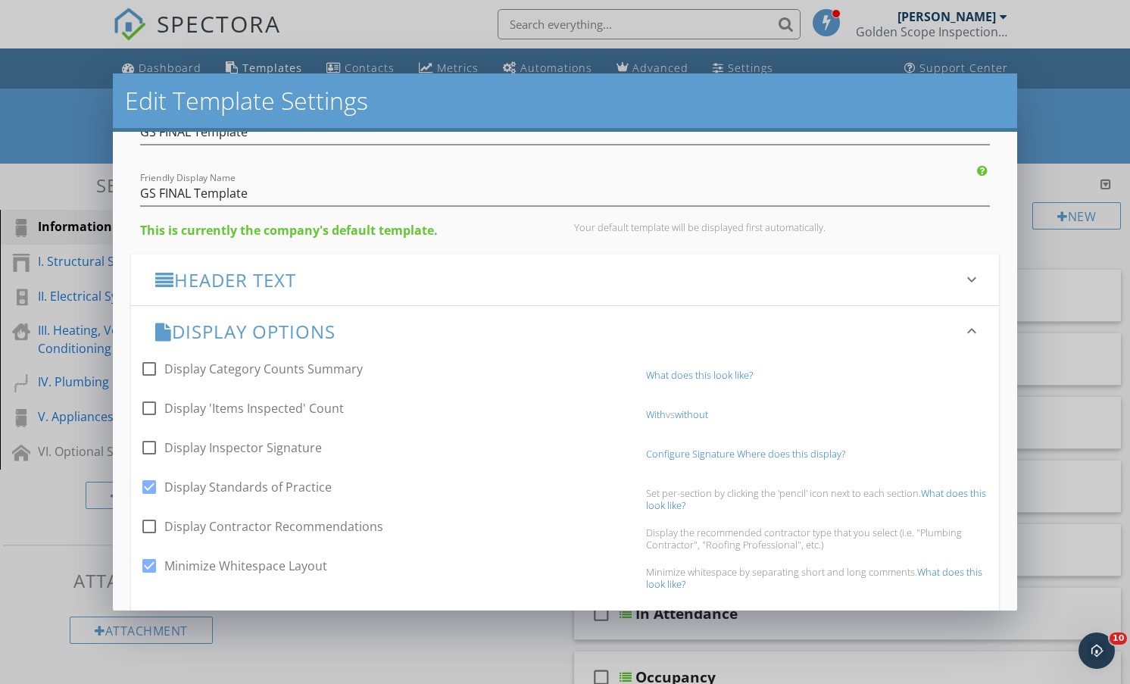
scroll to position [70, 0]
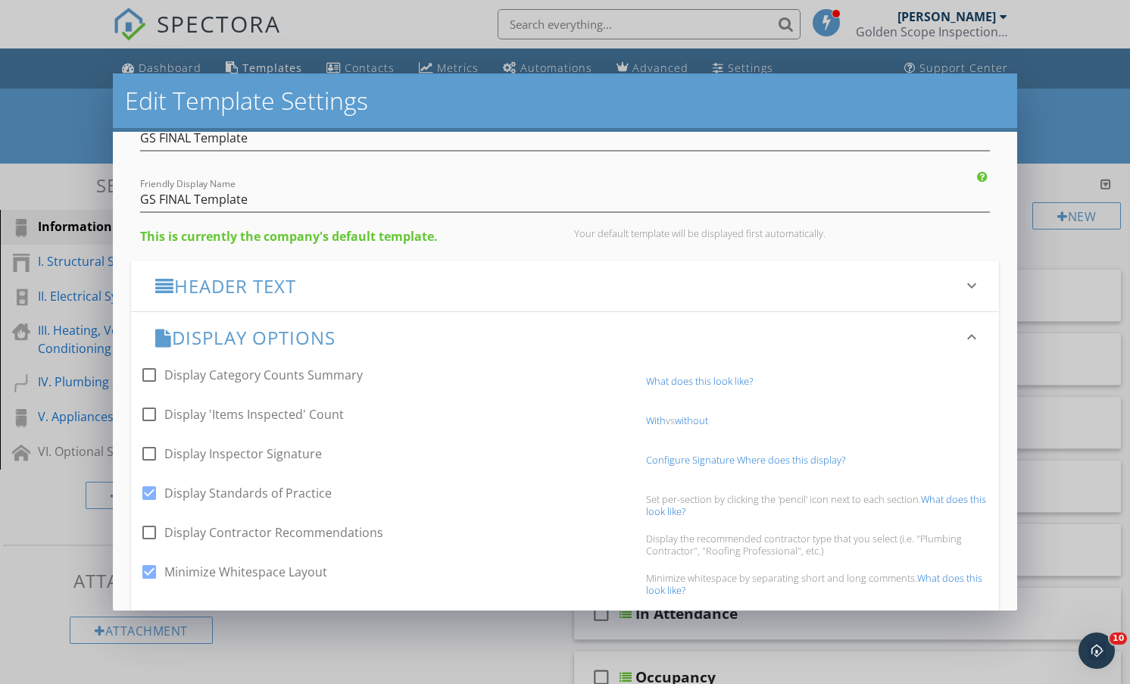
click at [706, 372] on div "check_box_outline_blank Display Category Counts Summary What does this look lik…" at bounding box center [565, 382] width 868 height 39
click at [703, 384] on link "What does this look like?" at bounding box center [699, 381] width 107 height 14
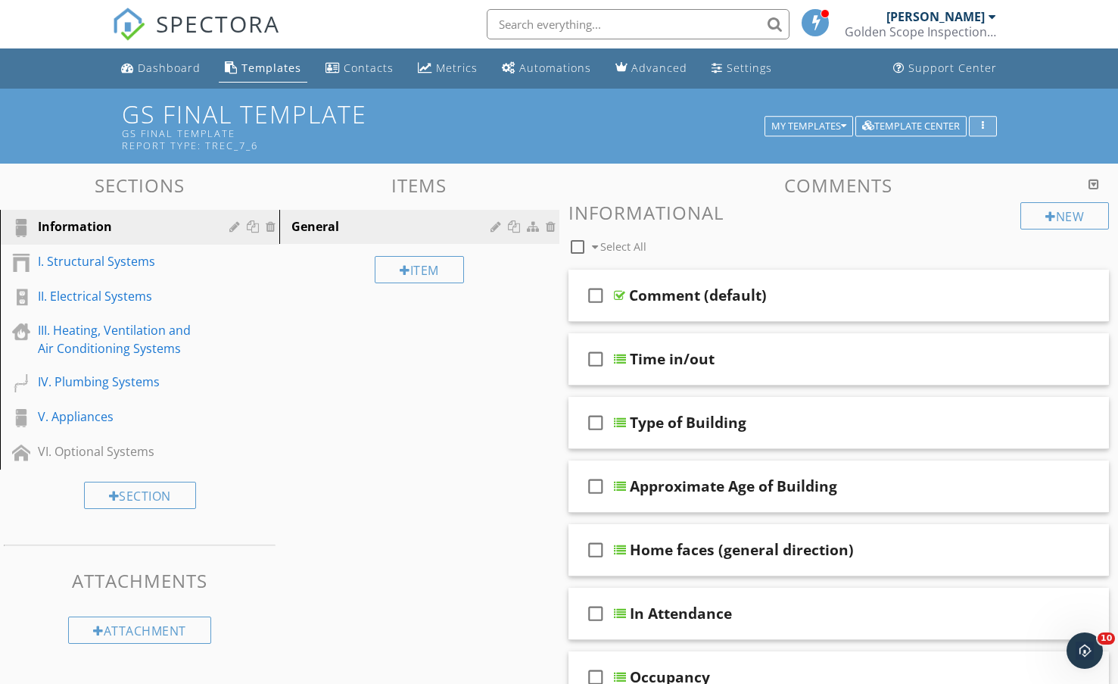
click at [982, 126] on icon "button" at bounding box center [983, 126] width 2 height 11
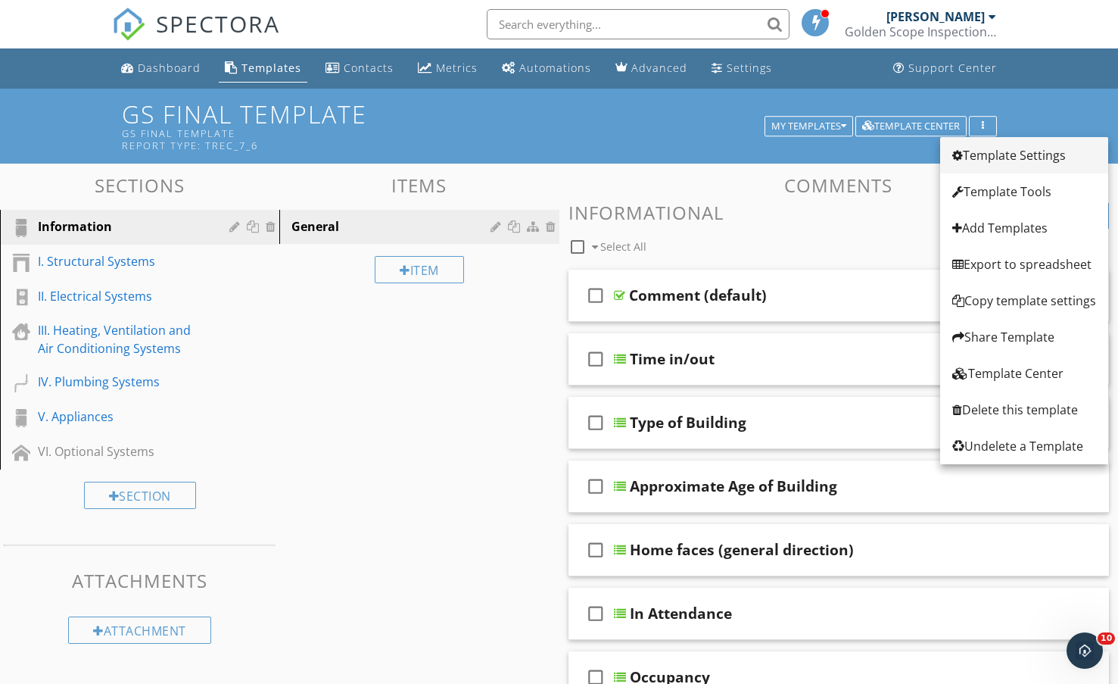
click at [993, 157] on div "Template Settings" at bounding box center [1024, 155] width 144 height 18
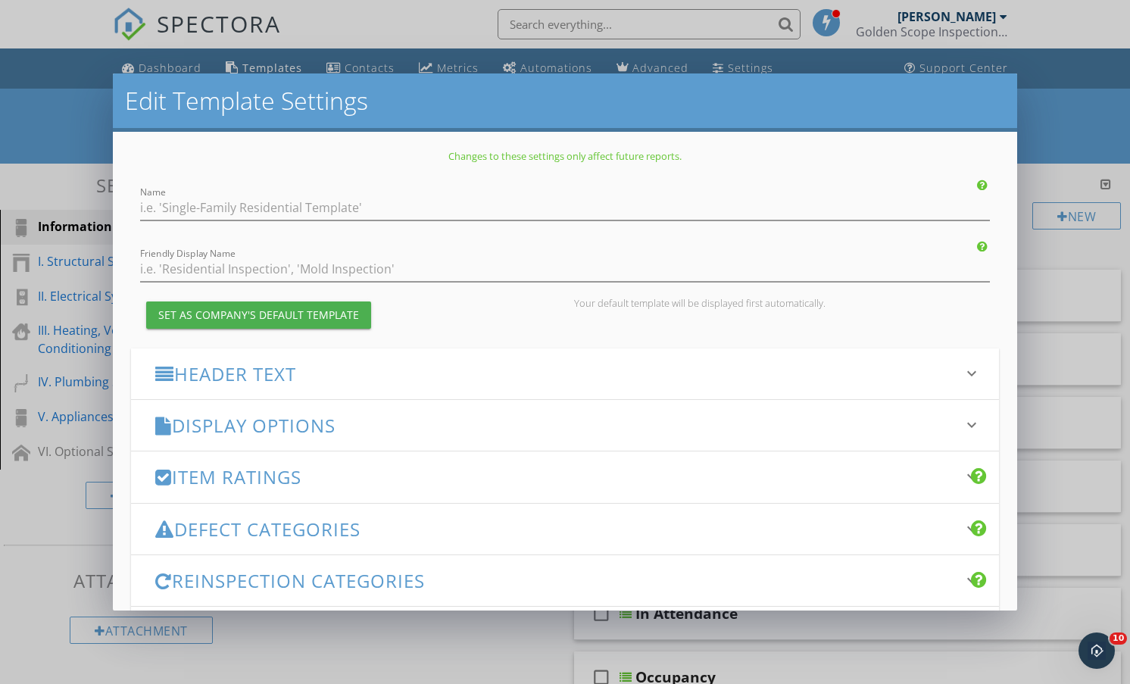
type input "GS FINAL Template"
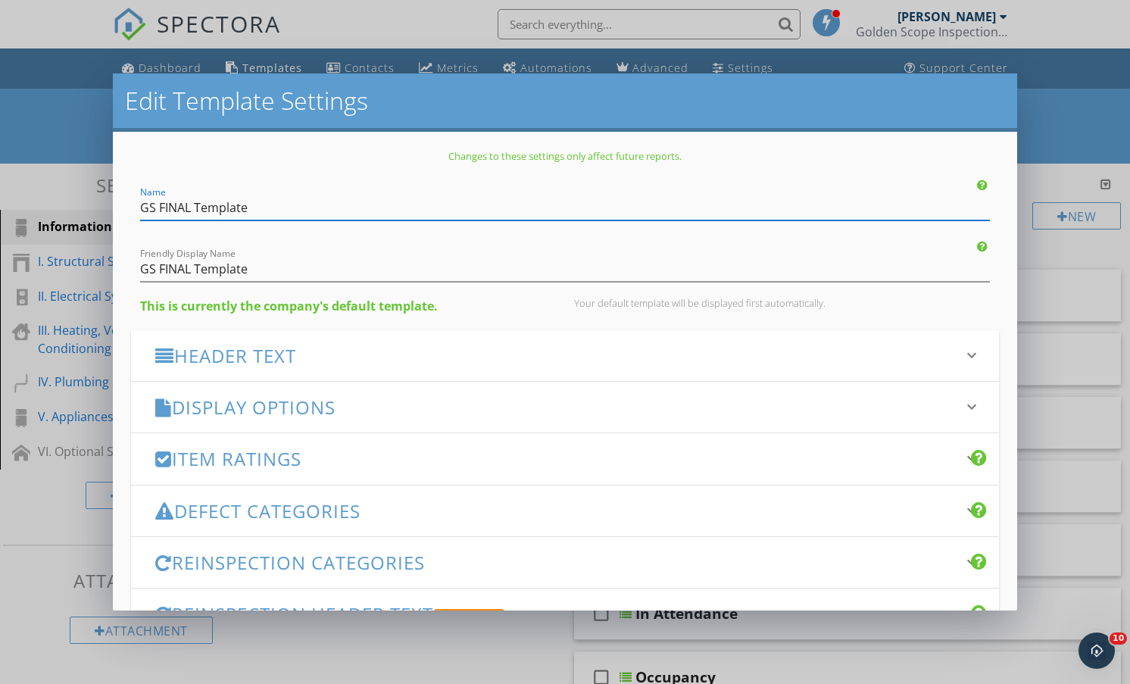
click at [377, 413] on h3 "Display Options" at bounding box center [555, 407] width 801 height 20
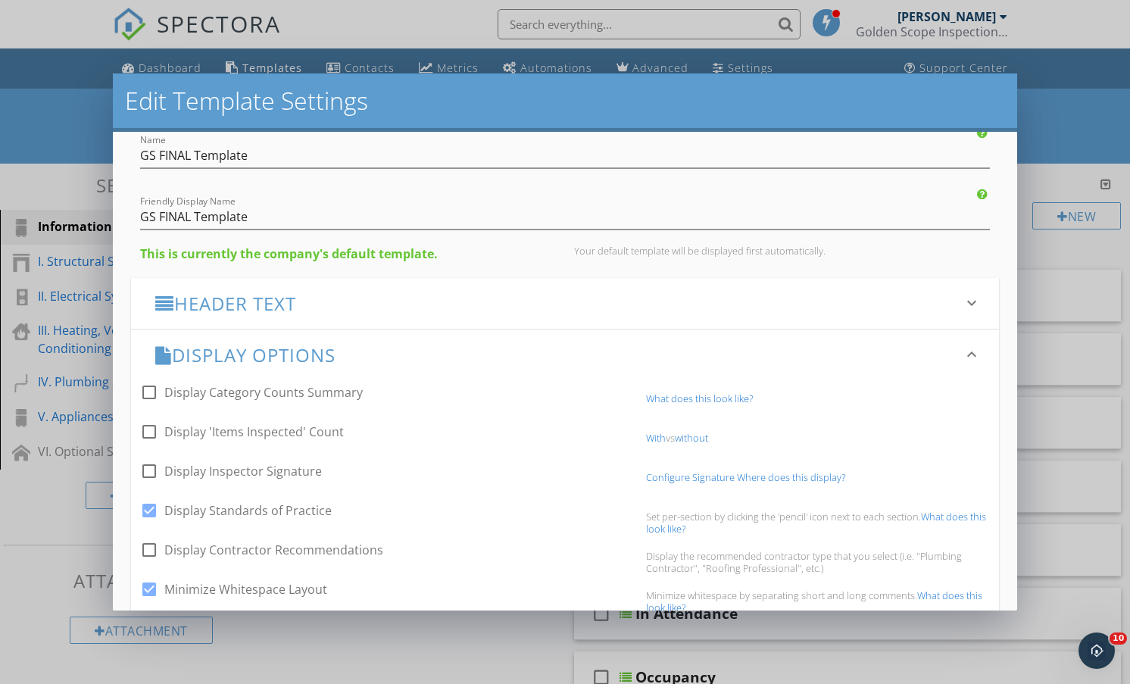
scroll to position [76, 0]
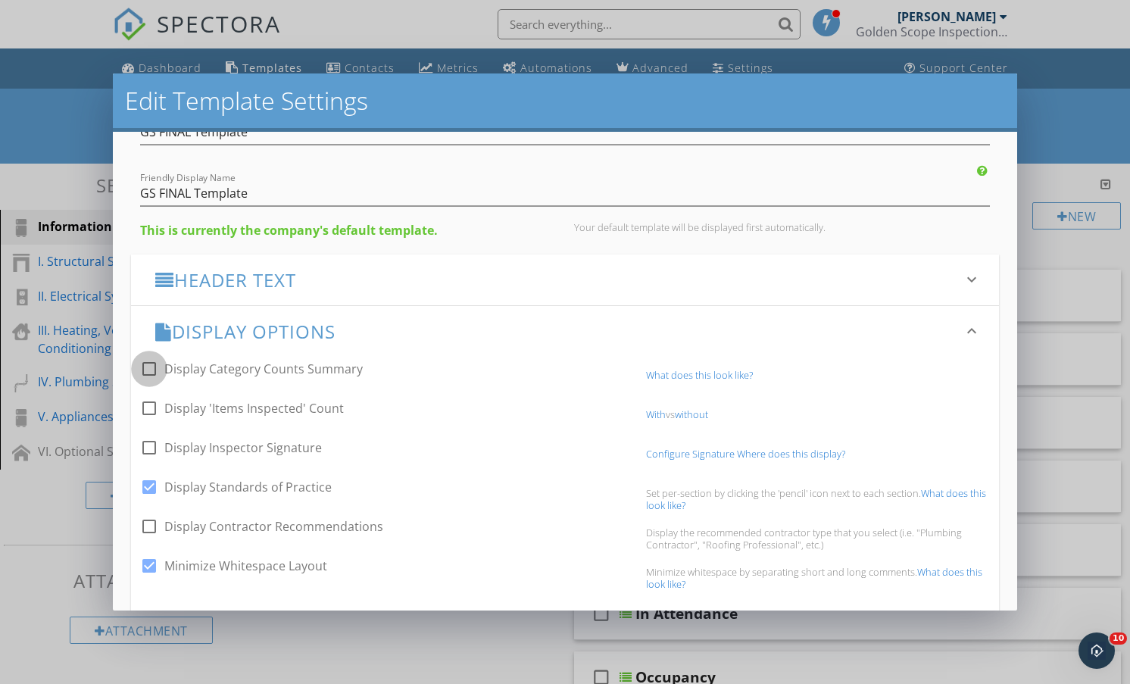
click at [148, 369] on div at bounding box center [149, 369] width 26 height 26
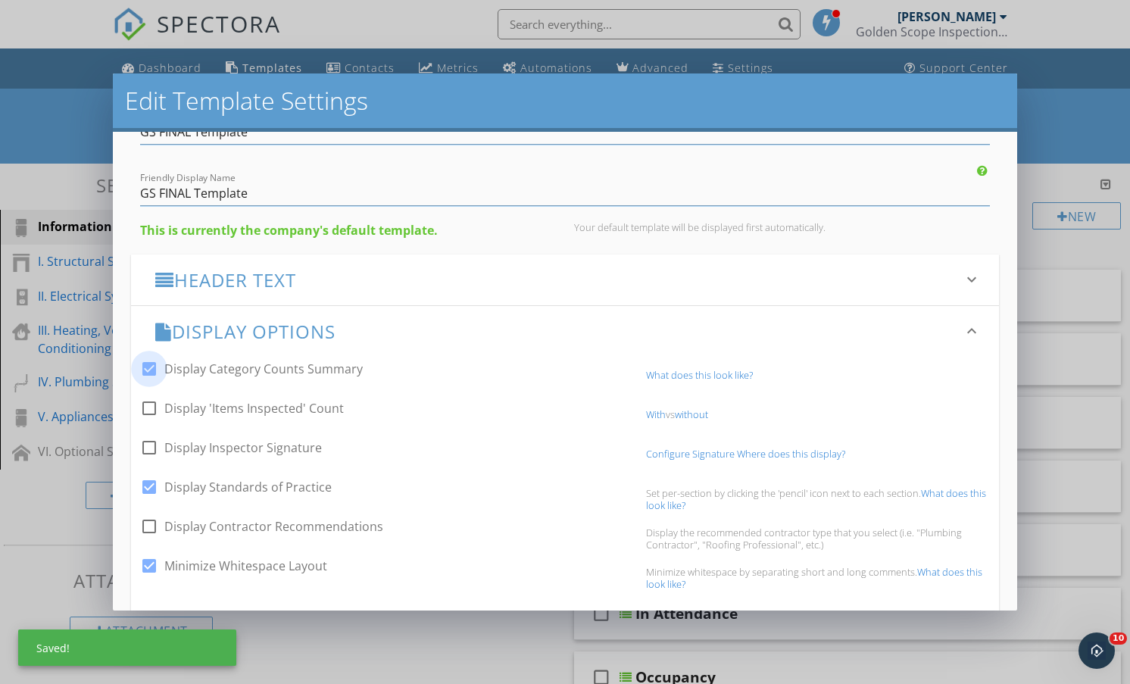
click at [148, 369] on div at bounding box center [149, 369] width 26 height 26
checkbox input "false"
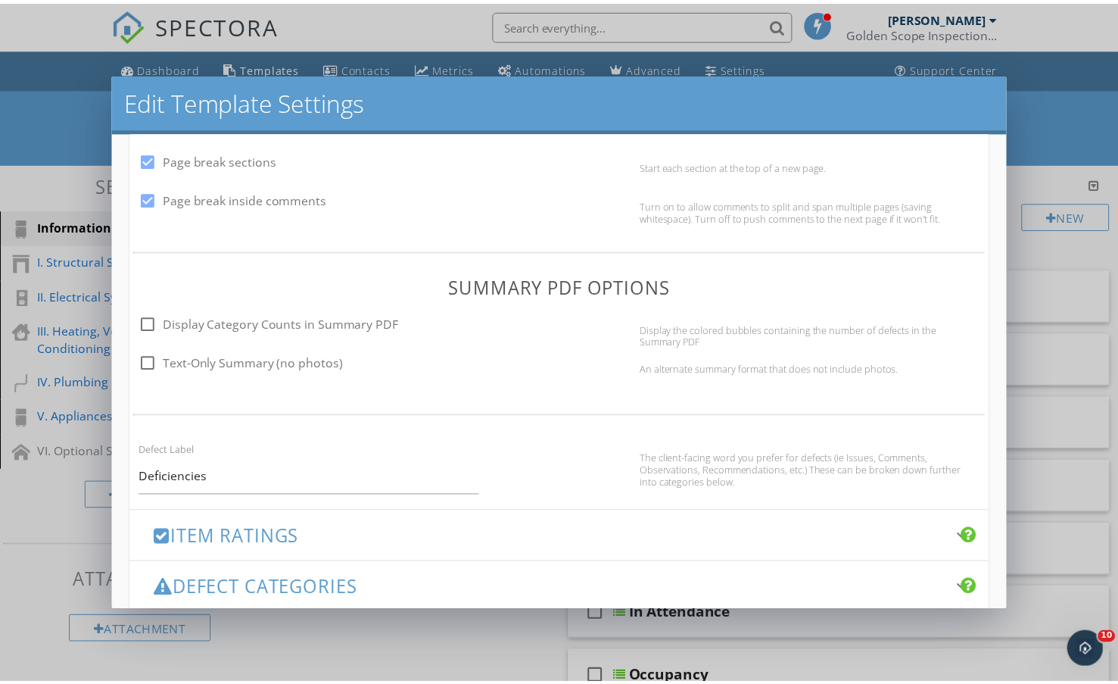
scroll to position [844, 0]
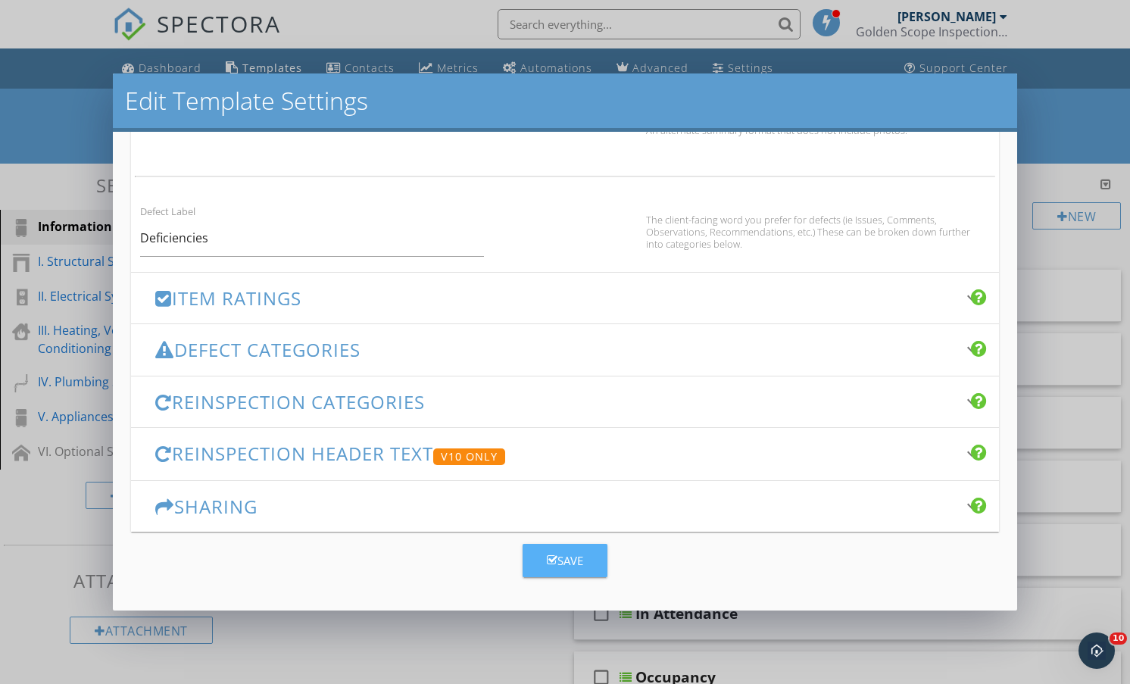
click at [547, 555] on icon "button" at bounding box center [552, 559] width 11 height 11
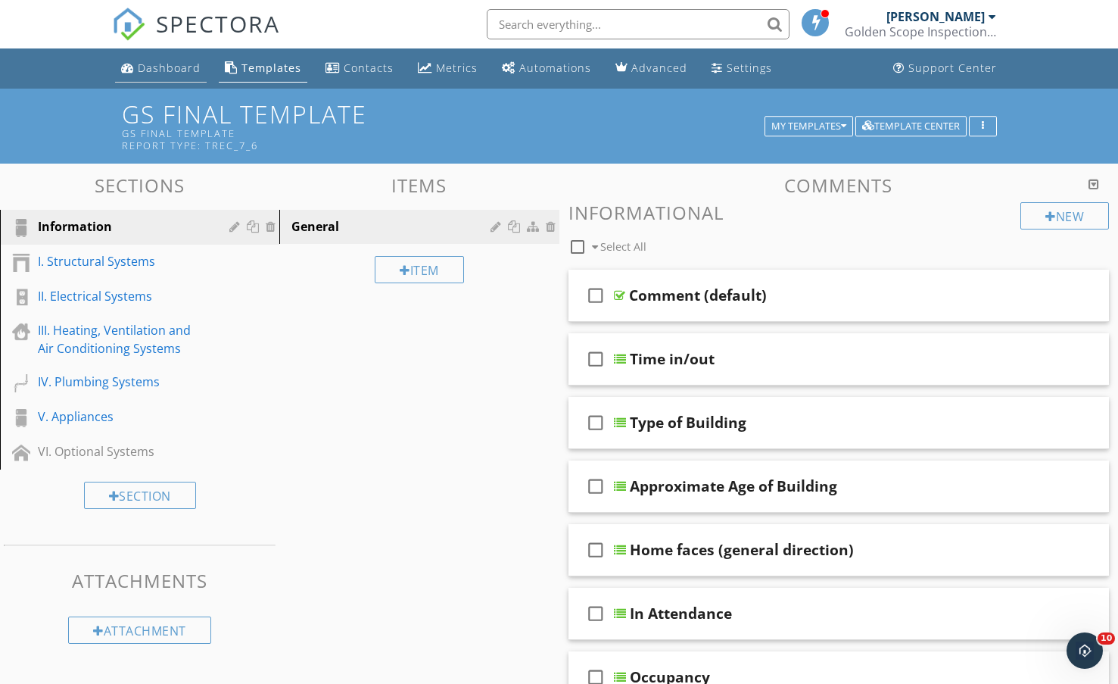
click at [164, 64] on div "Dashboard" at bounding box center [169, 68] width 63 height 14
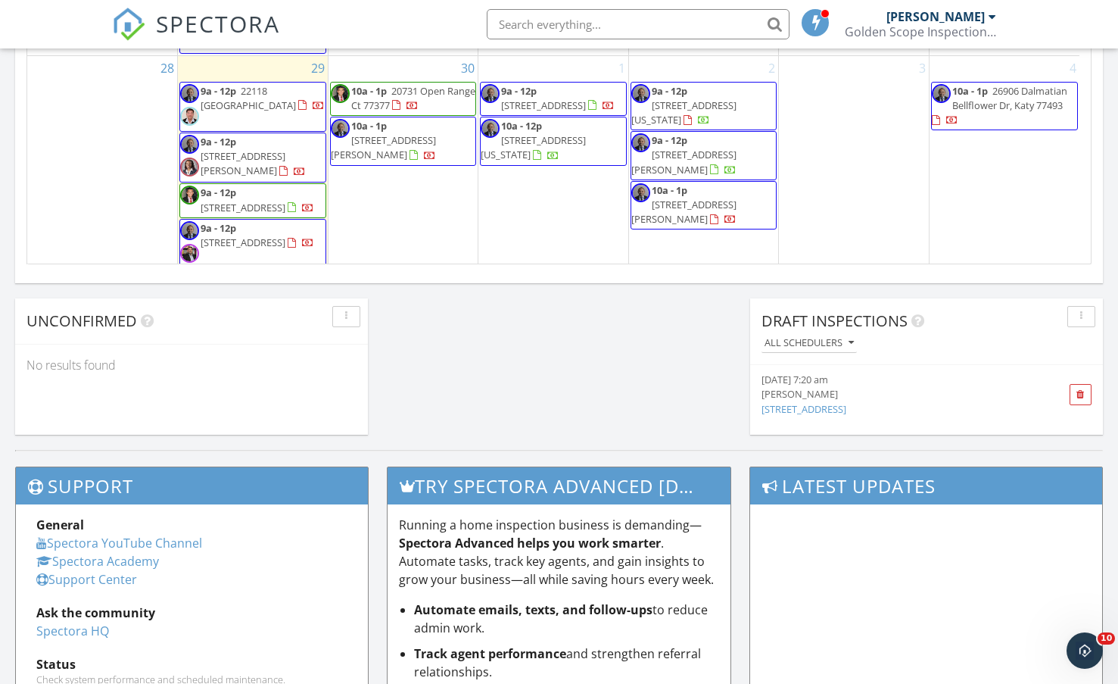
scroll to position [1246, 0]
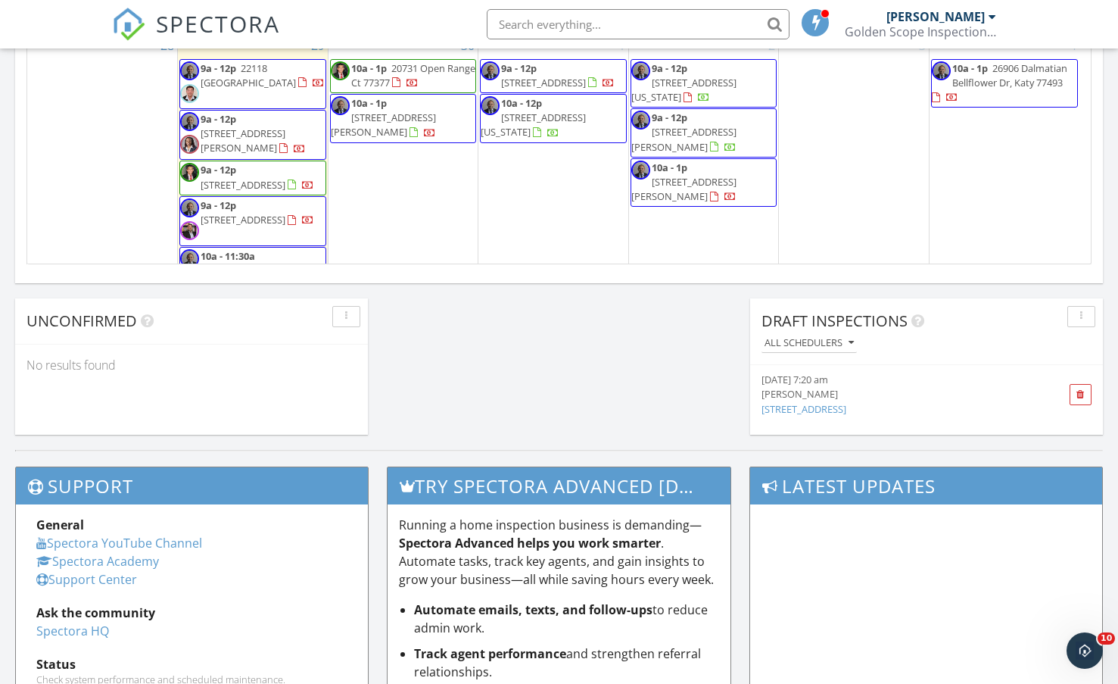
click at [234, 176] on span "9a - 12p" at bounding box center [219, 170] width 36 height 14
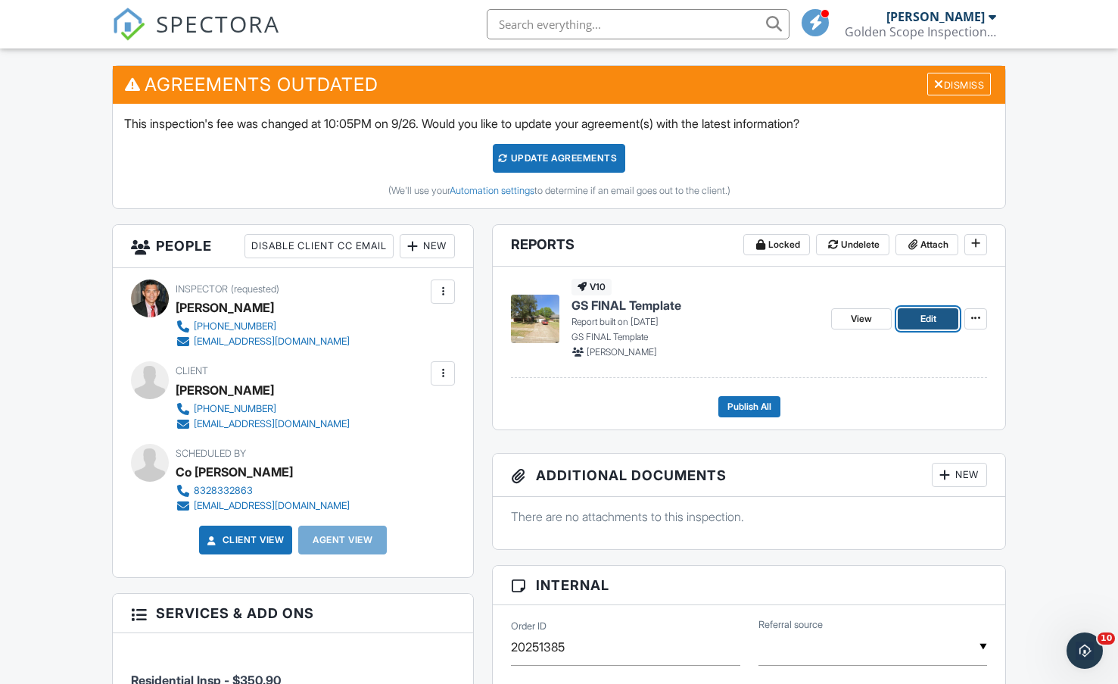
click at [916, 318] on link "Edit" at bounding box center [928, 318] width 61 height 21
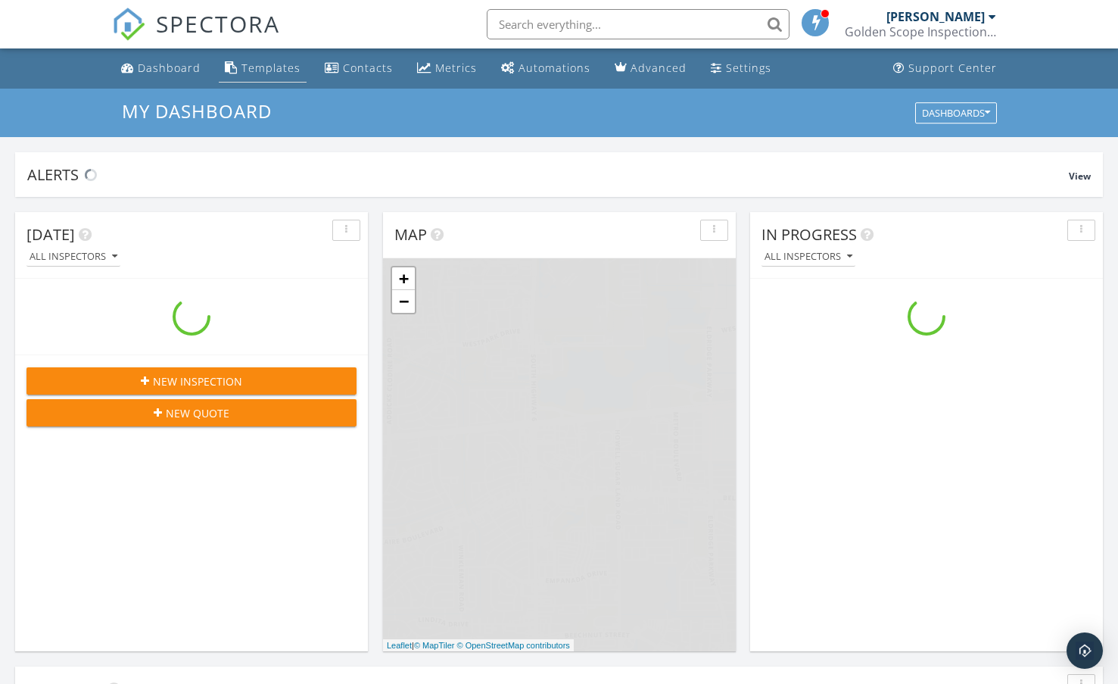
scroll to position [1401, 1142]
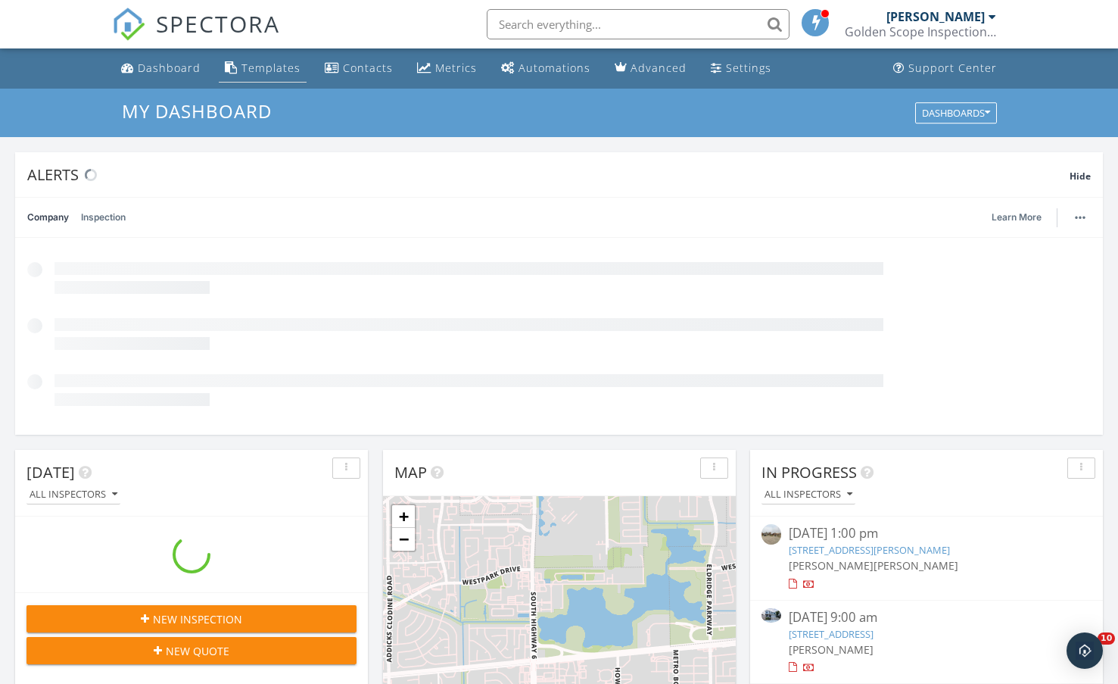
click at [254, 73] on div "Templates" at bounding box center [271, 68] width 59 height 14
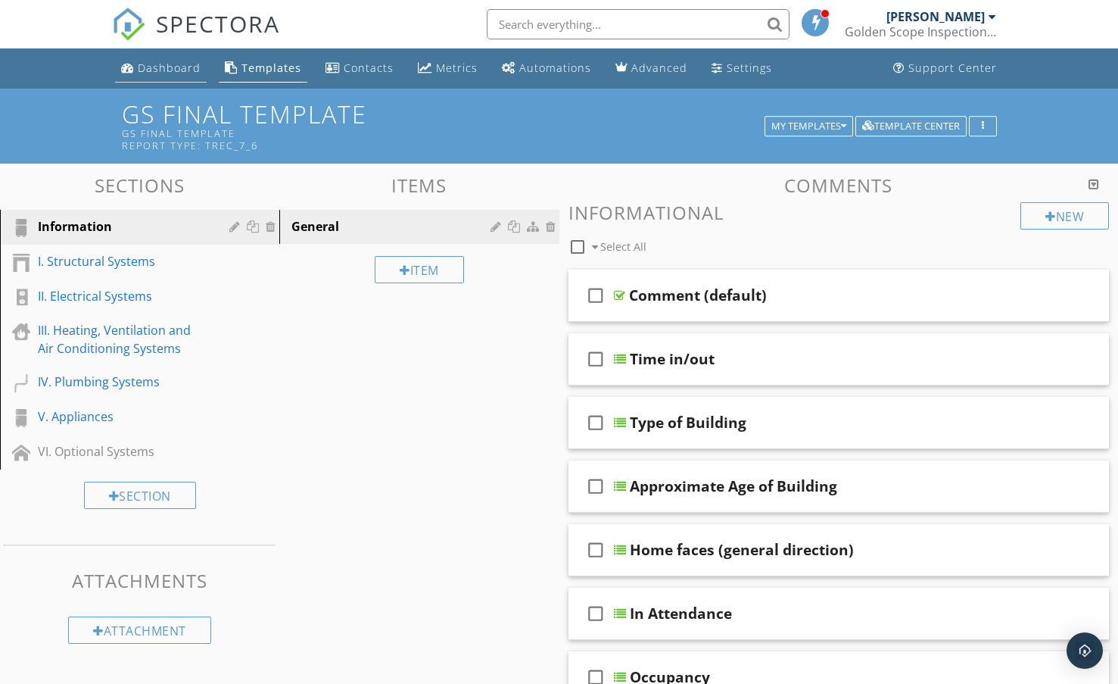
click at [164, 70] on div "Dashboard" at bounding box center [169, 68] width 63 height 14
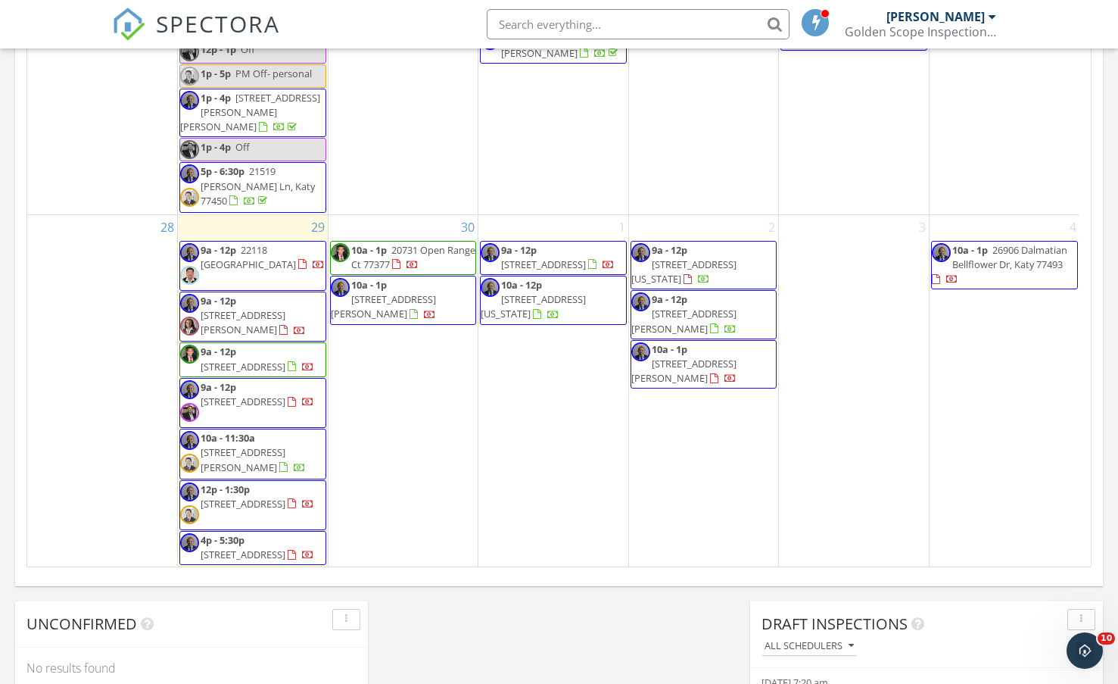
scroll to position [1398, 0]
click at [236, 344] on span "9a - 12p" at bounding box center [219, 351] width 36 height 14
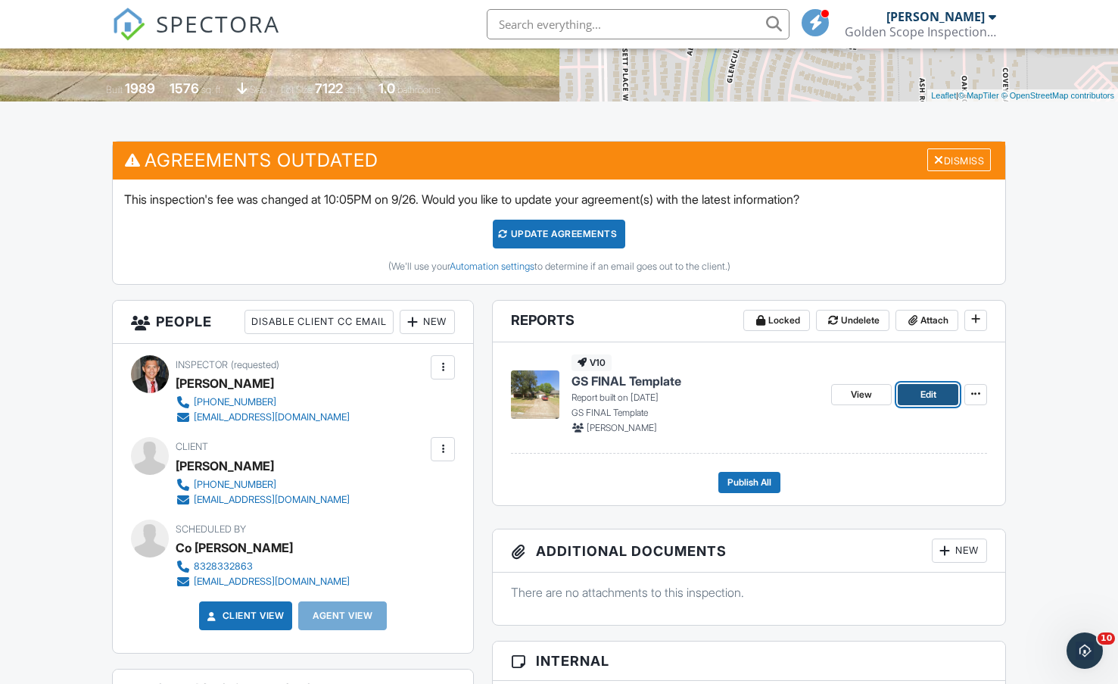
click at [924, 399] on span "Edit" at bounding box center [929, 394] width 16 height 15
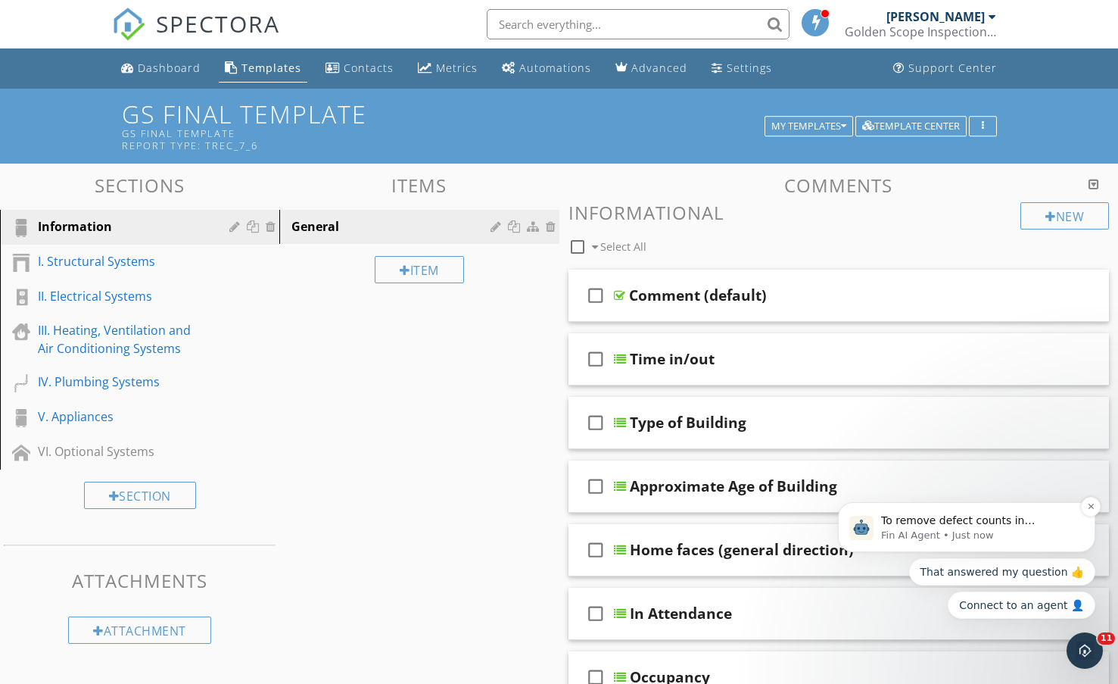
click at [989, 525] on span "To remove defect counts in Spectora, you'll need to adjust your report settings…" at bounding box center [978, 648] width 194 height 268
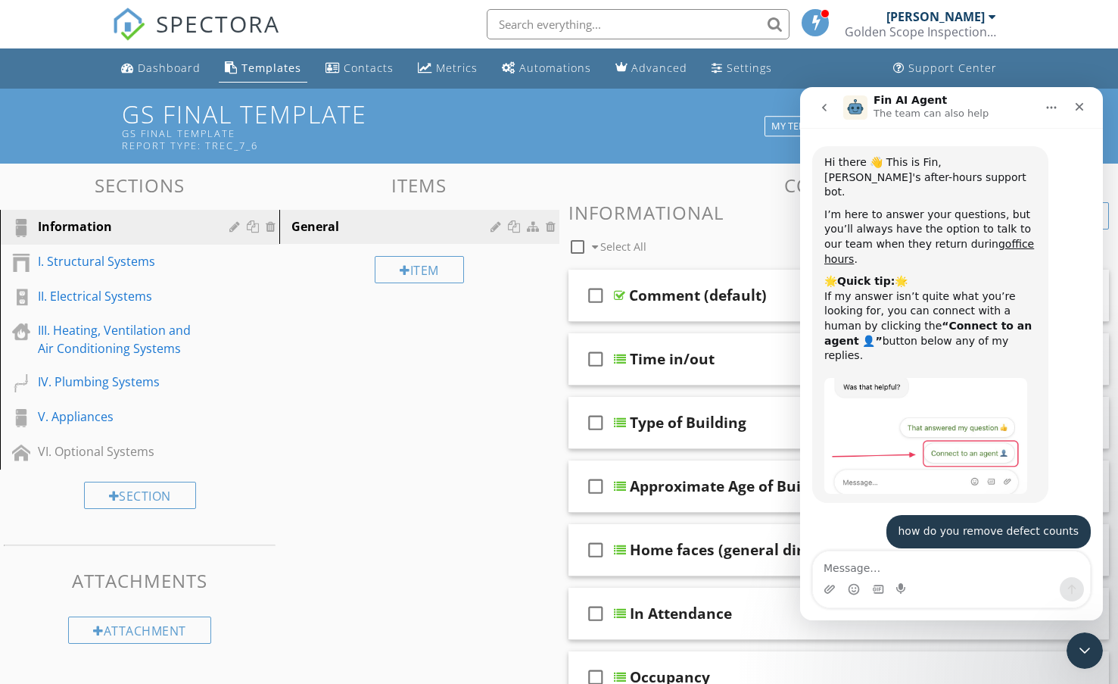
scroll to position [336, 0]
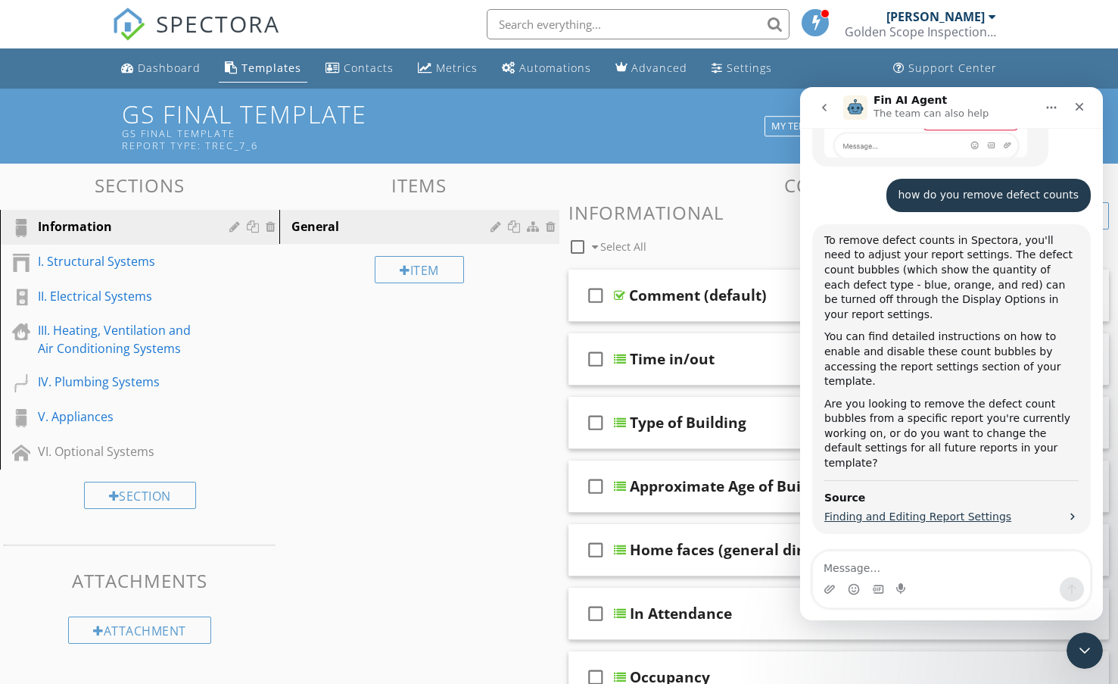
click at [968, 509] on span "Finding and Editing Report Settings" at bounding box center [917, 517] width 187 height 16
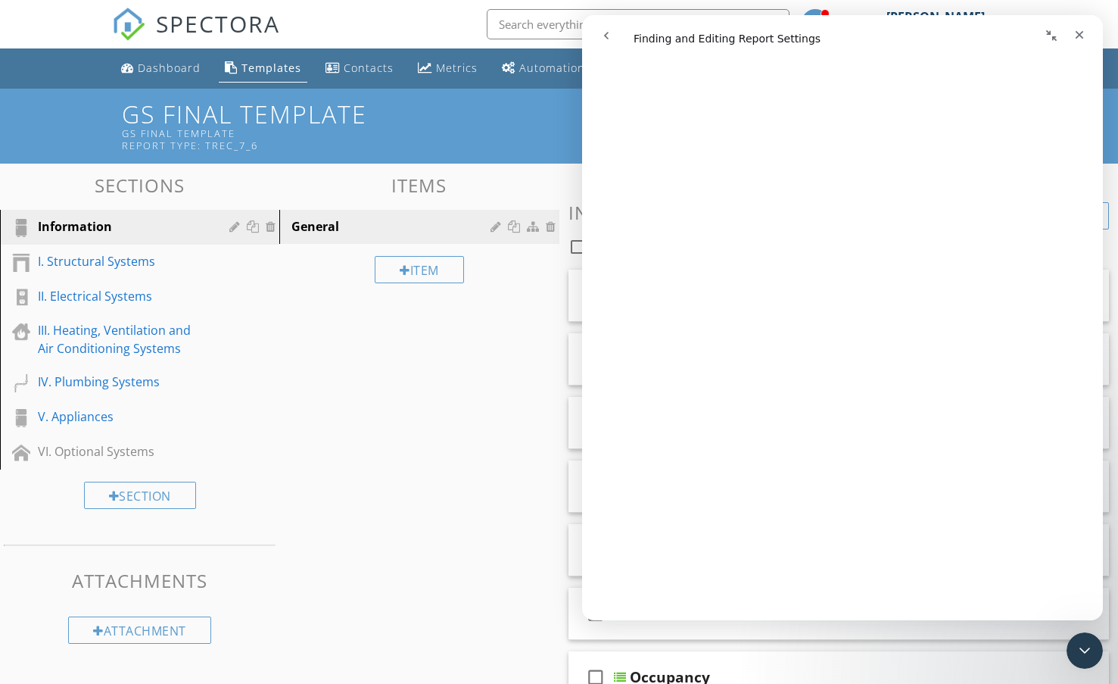
scroll to position [1211, 0]
click at [1077, 32] on icon "Close" at bounding box center [1080, 35] width 8 height 8
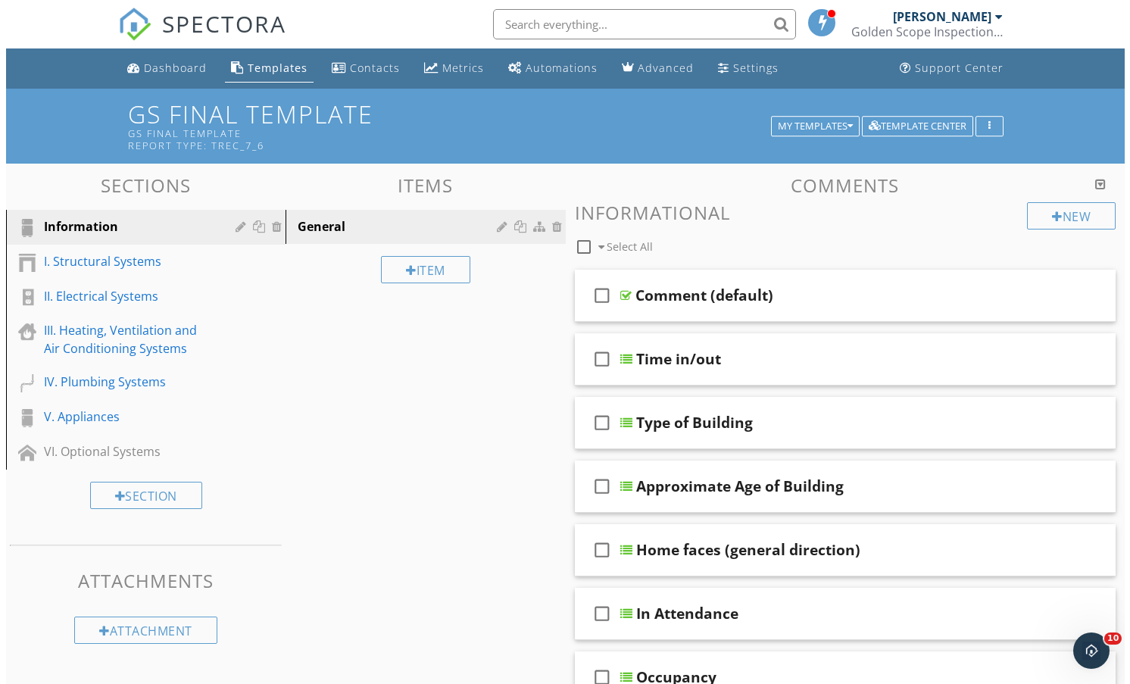
scroll to position [0, 0]
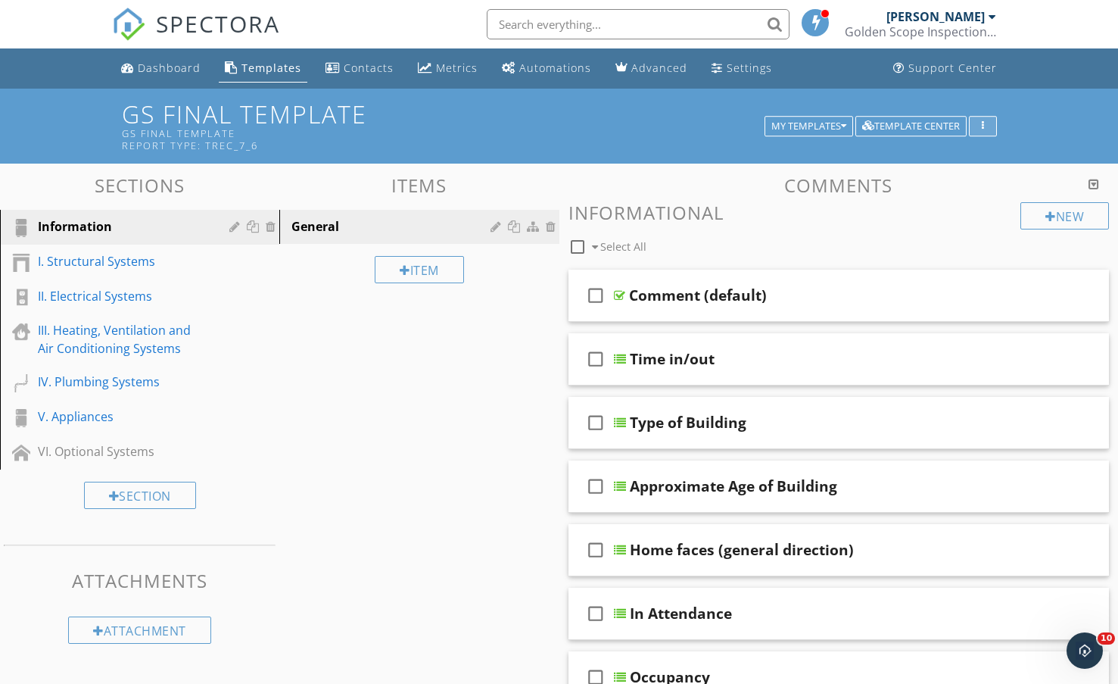
click at [983, 126] on icon "button" at bounding box center [983, 126] width 2 height 11
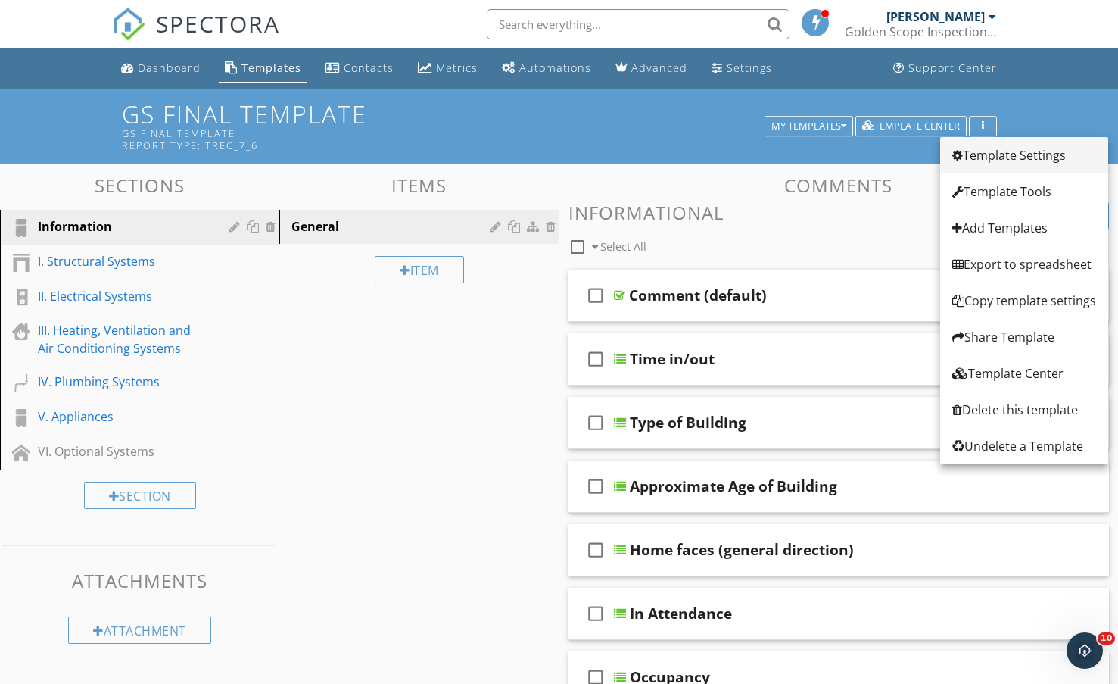
click at [981, 150] on div "Template Settings" at bounding box center [1024, 155] width 144 height 18
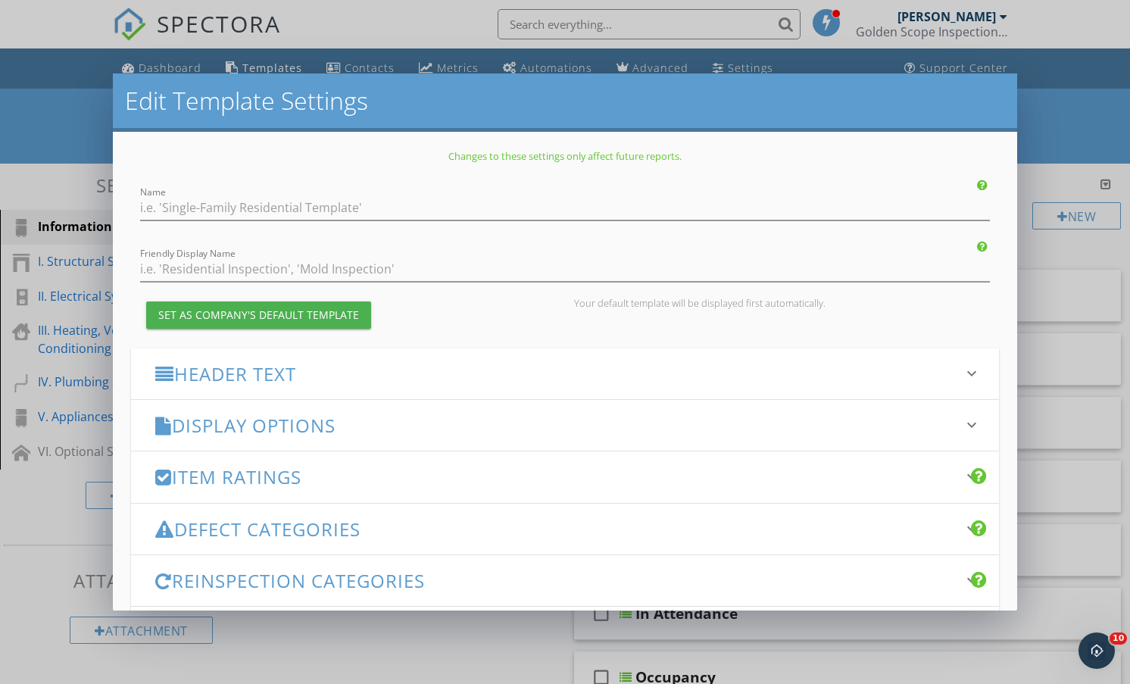
type input "GS FINAL Template"
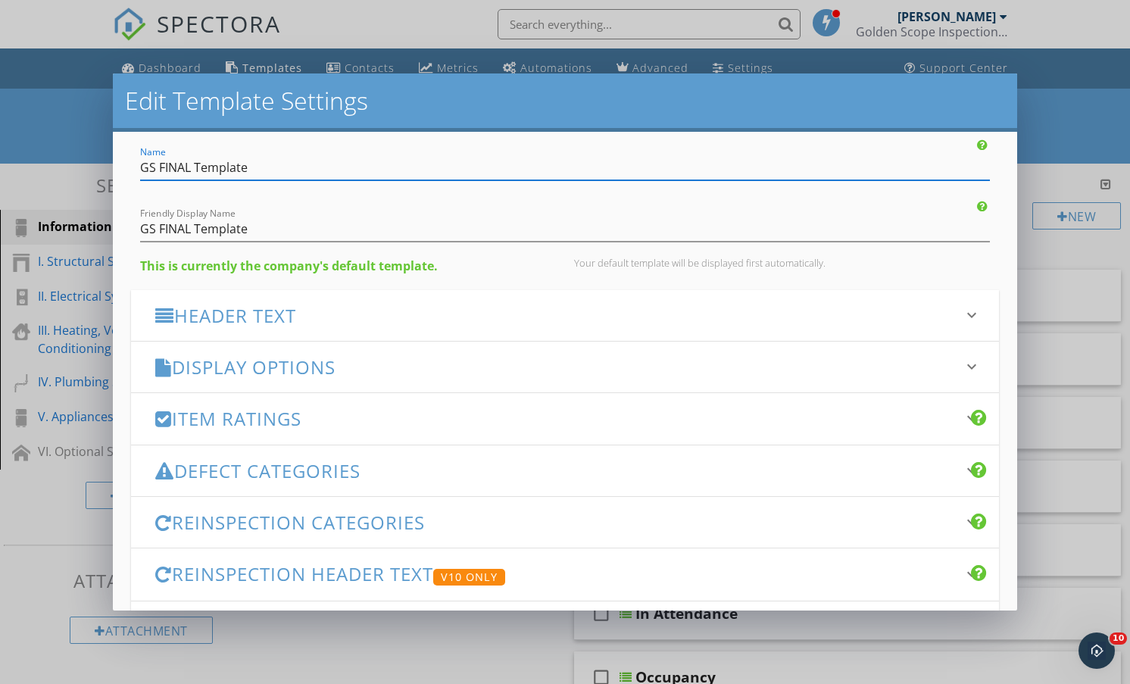
scroll to position [76, 0]
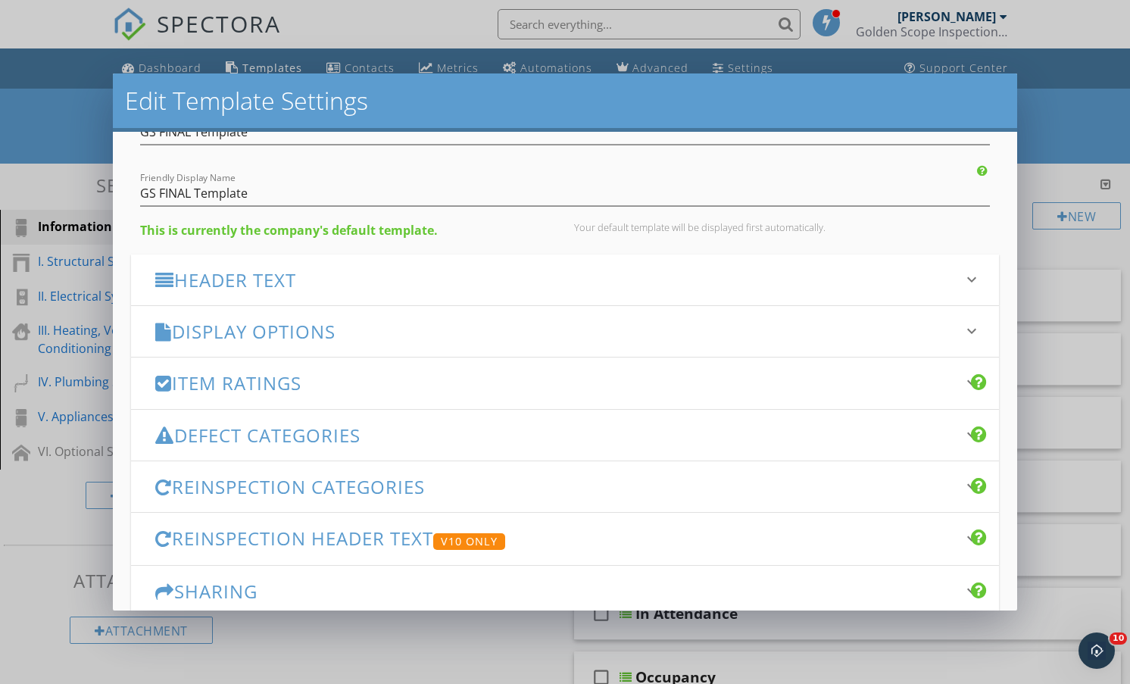
click at [226, 332] on h3 "Display Options" at bounding box center [555, 331] width 801 height 20
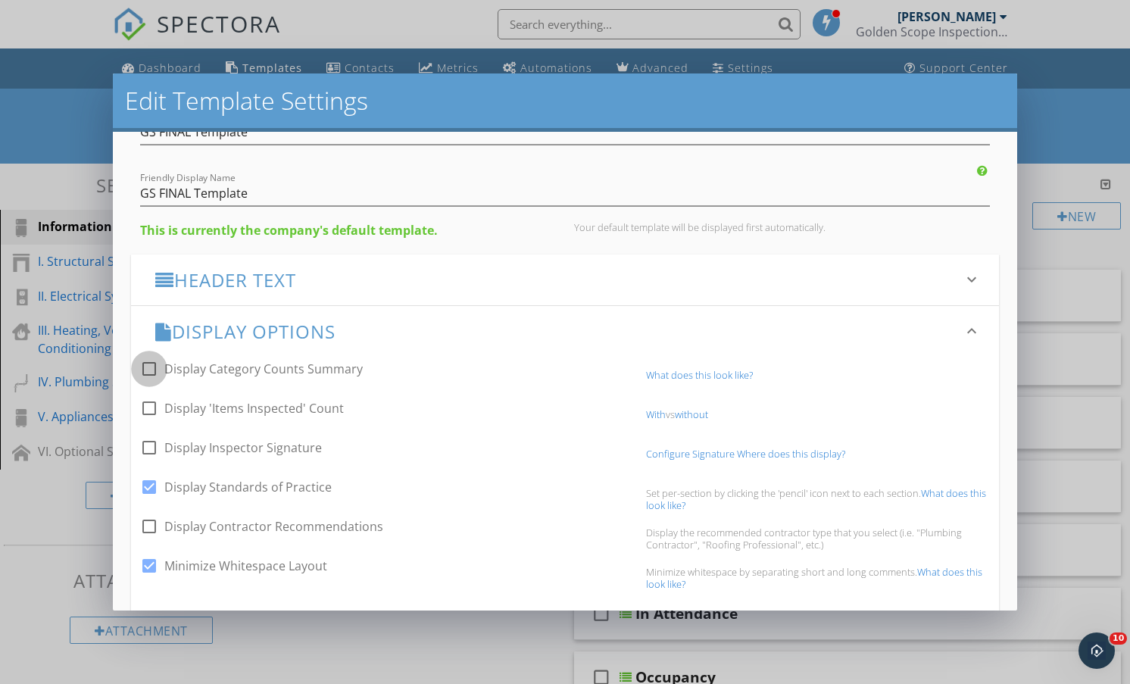
click at [150, 370] on div at bounding box center [149, 369] width 26 height 26
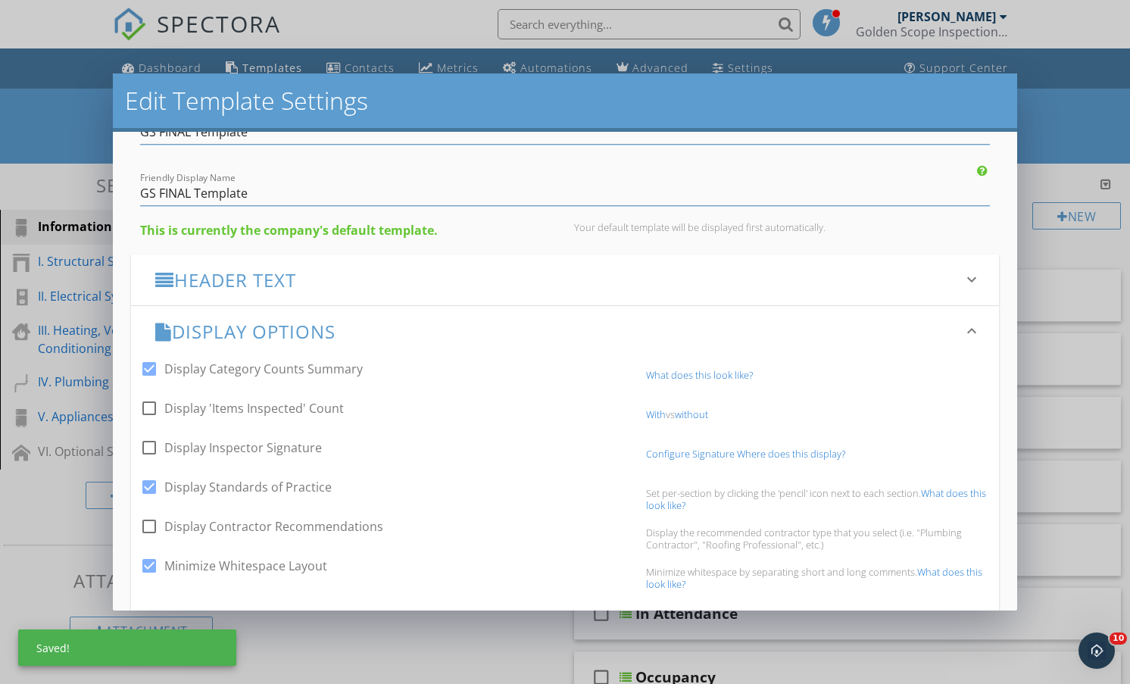
click at [150, 370] on div at bounding box center [149, 369] width 26 height 26
checkbox input "false"
click at [708, 372] on link "What does this look like?" at bounding box center [699, 375] width 107 height 14
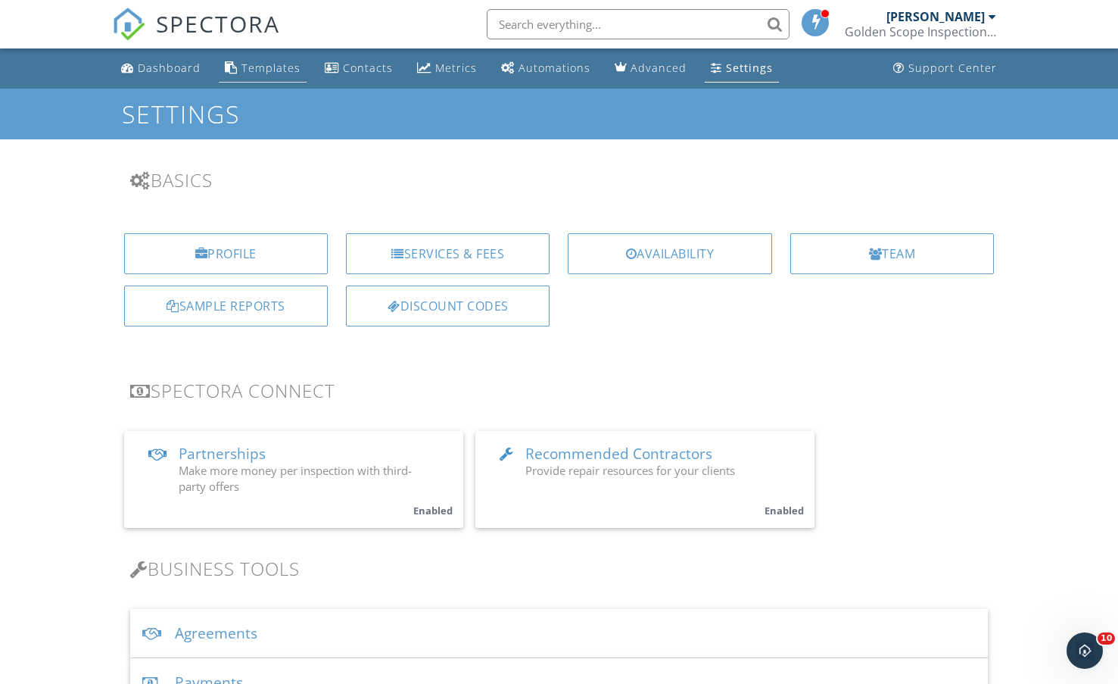
click at [254, 63] on div "Templates" at bounding box center [271, 68] width 59 height 14
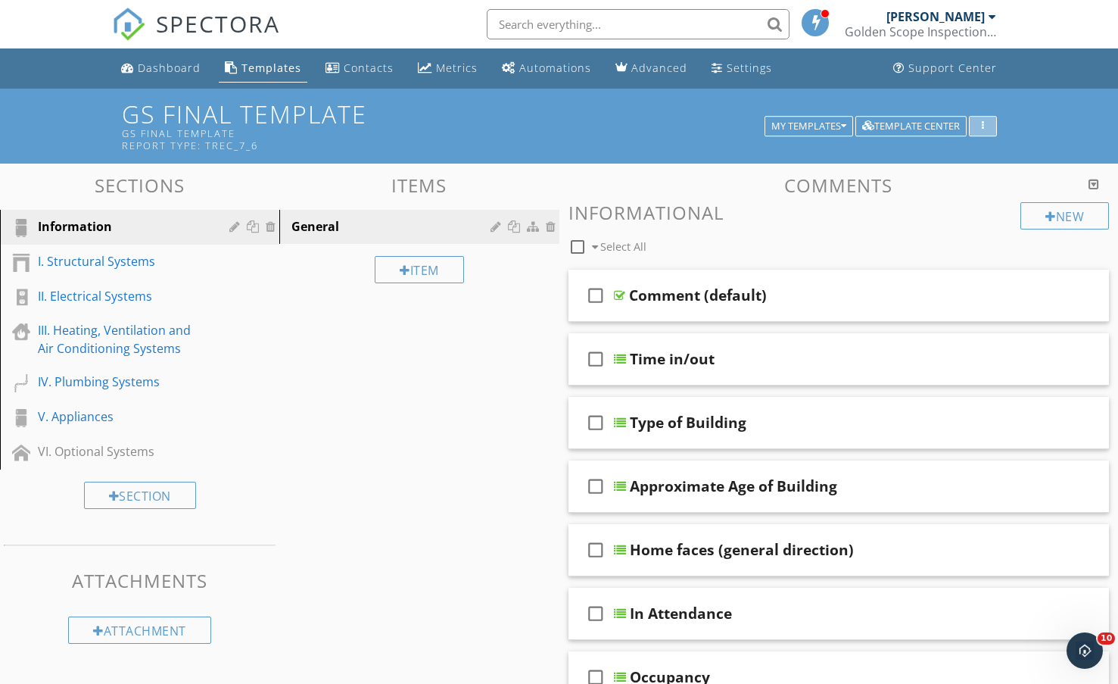
click at [986, 121] on div "button" at bounding box center [983, 126] width 14 height 11
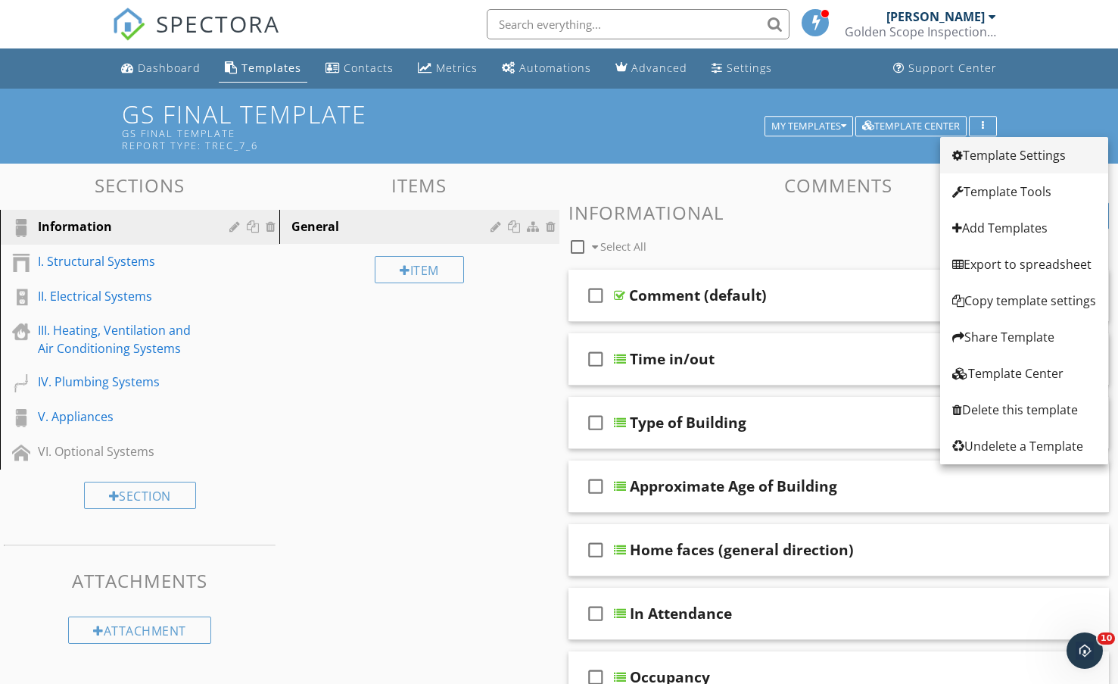
click at [983, 159] on div "Template Settings" at bounding box center [1024, 155] width 144 height 18
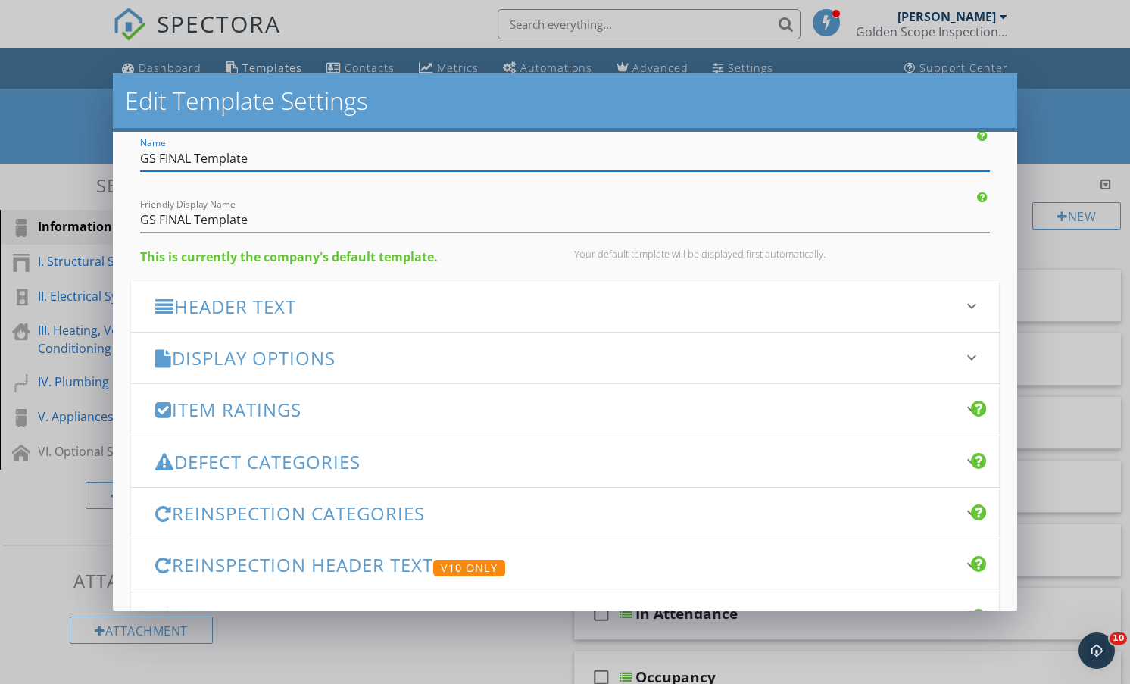
scroll to position [76, 0]
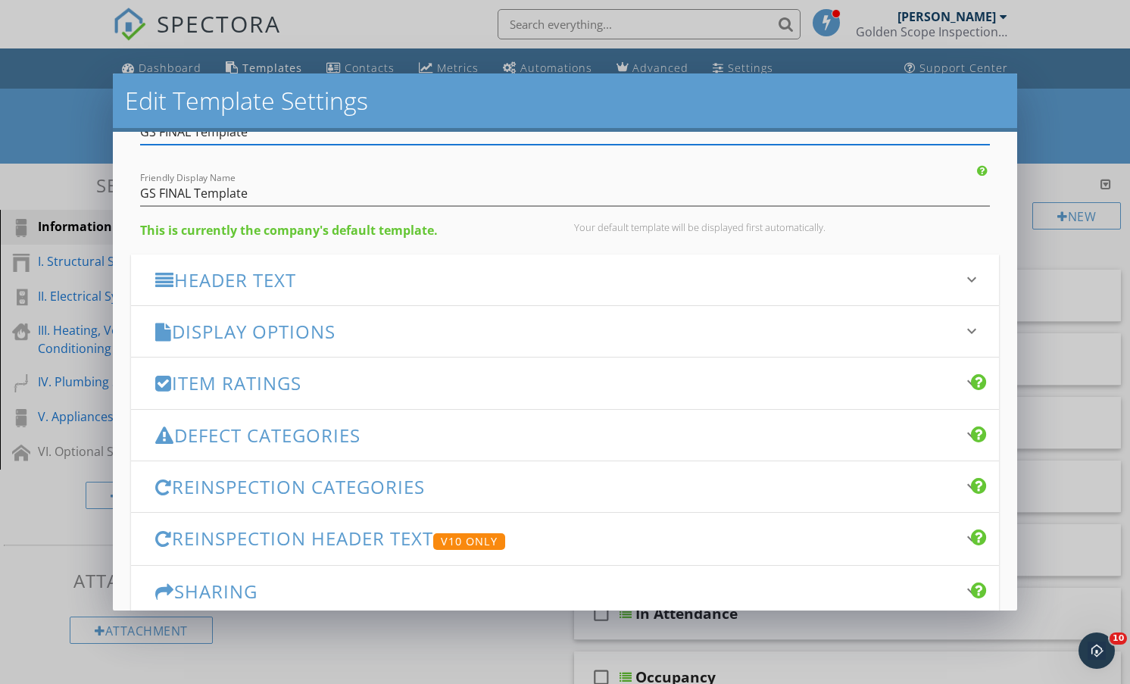
click at [360, 332] on h3 "Display Options" at bounding box center [555, 331] width 801 height 20
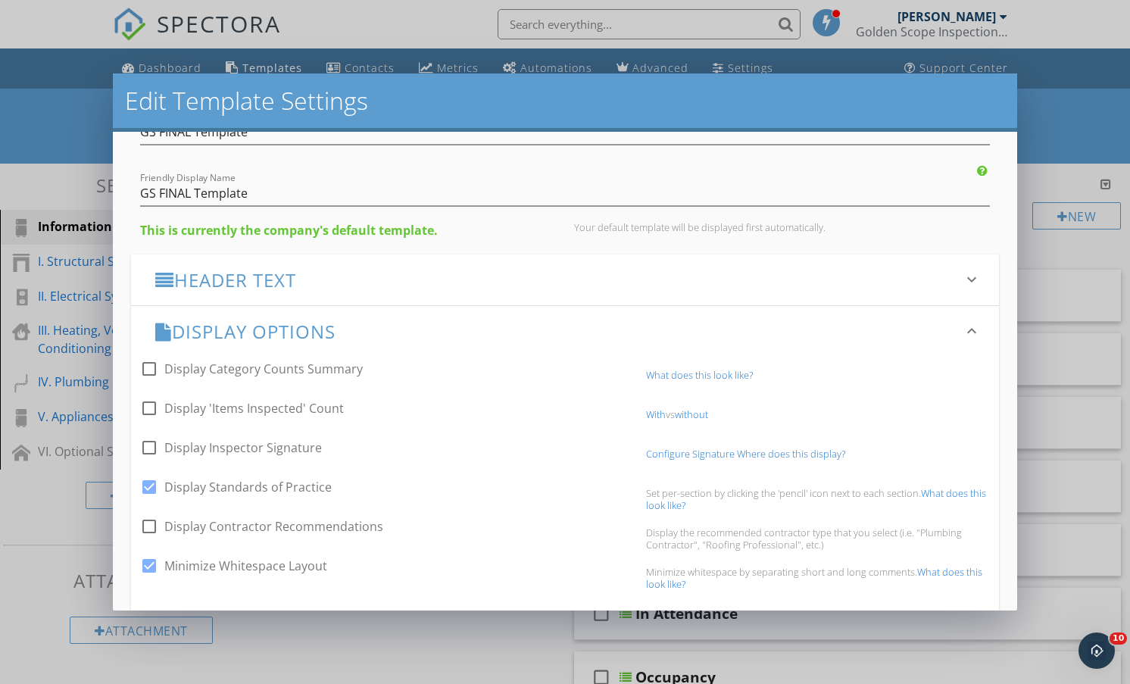
click at [348, 274] on h3 "Header Text" at bounding box center [555, 280] width 801 height 20
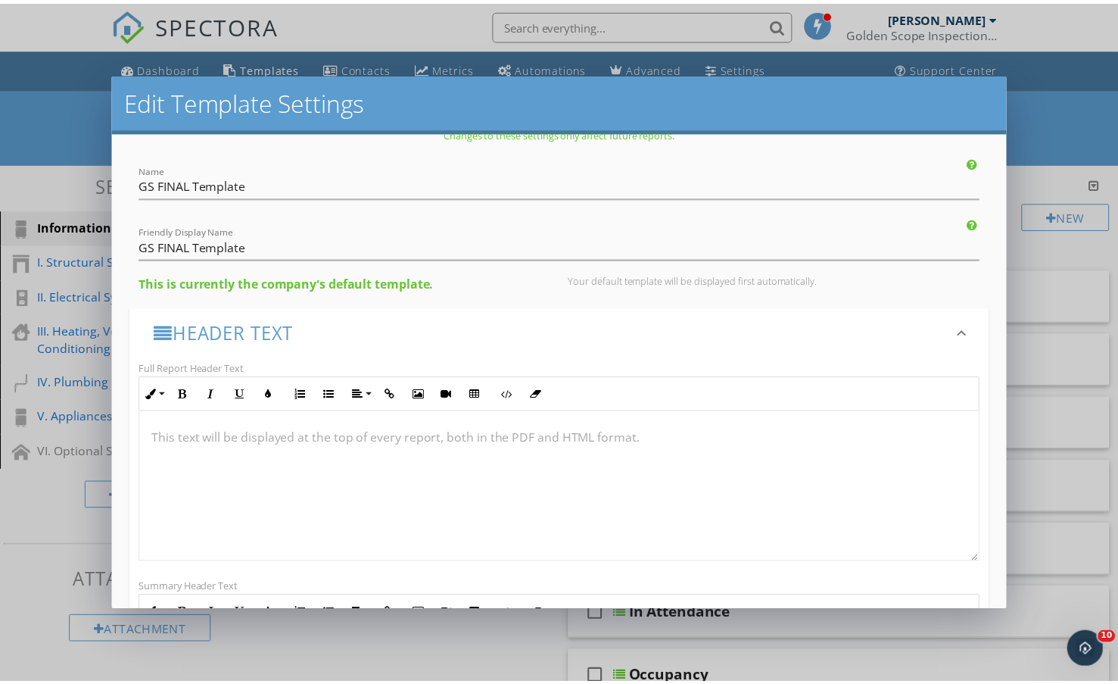
scroll to position [0, 0]
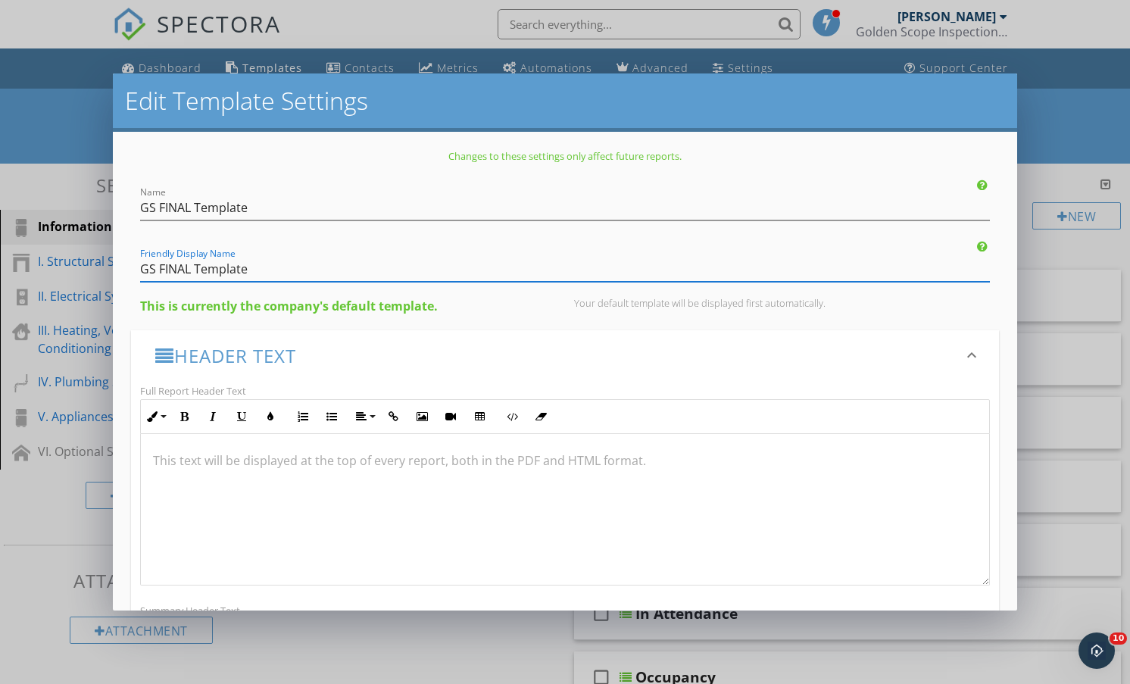
click at [459, 257] on input "GS FINAL Template" at bounding box center [564, 269] width 849 height 25
click at [709, 304] on div "Your default template will be displayed first automatically." at bounding box center [782, 303] width 416 height 12
click at [884, 99] on h2 "Edit Template Settings" at bounding box center [565, 101] width 880 height 30
click at [1001, 374] on div "Changes to these settings only affect future reports. Name GS FINAL Template Fr…" at bounding box center [565, 371] width 904 height 478
click at [531, 92] on h2 "Edit Template Settings" at bounding box center [565, 101] width 880 height 30
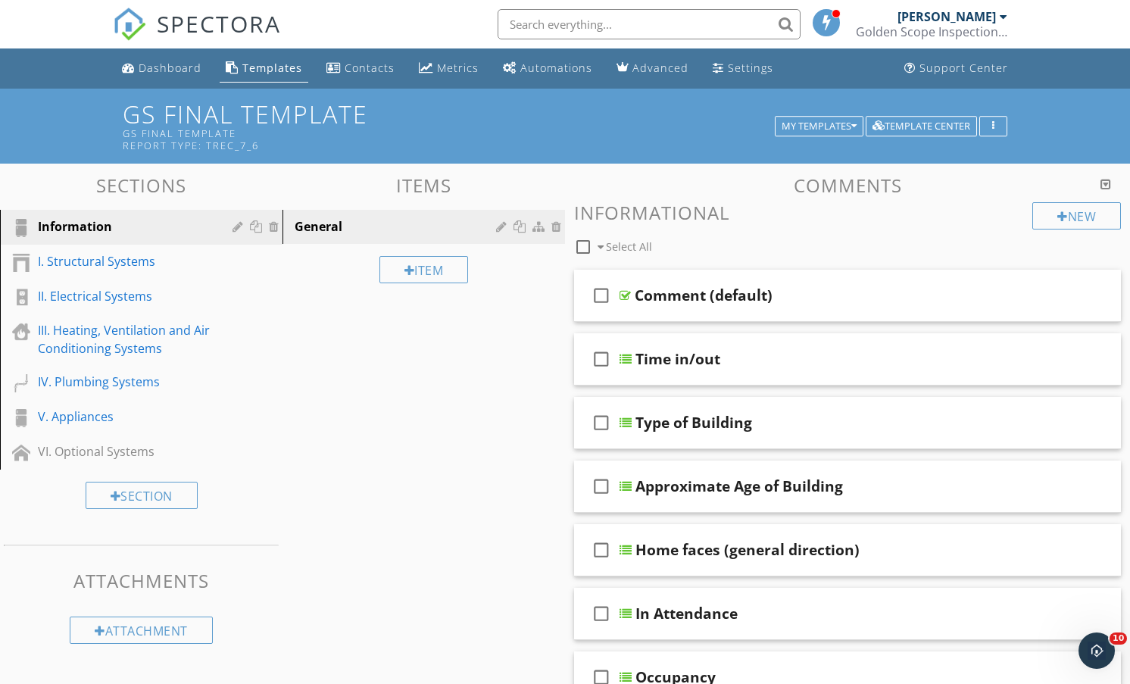
click at [1049, 447] on div at bounding box center [565, 342] width 1130 height 684
